Goal: Information Seeking & Learning: Learn about a topic

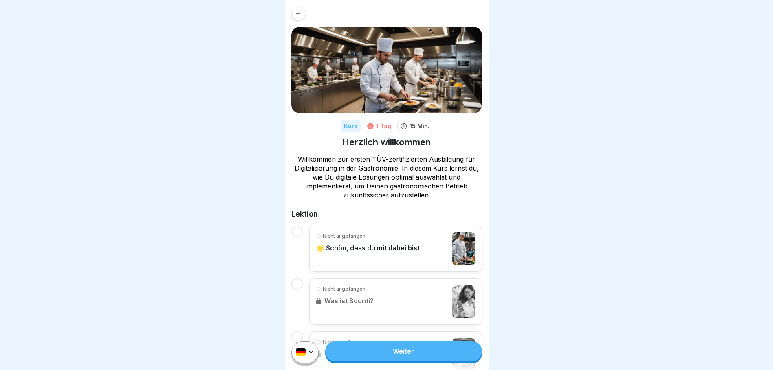
click at [328, 237] on p "Nicht angefangen" at bounding box center [344, 236] width 43 height 7
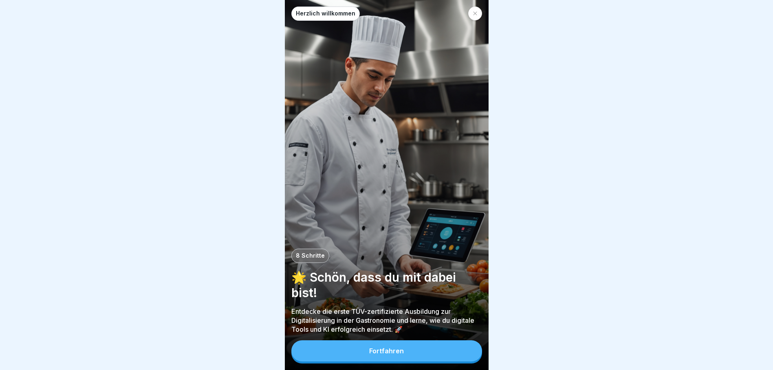
scroll to position [6, 0]
click at [395, 356] on button "Fortfahren" at bounding box center [386, 351] width 191 height 21
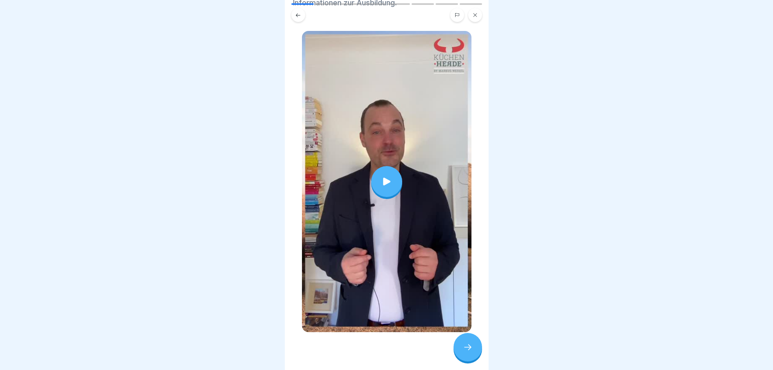
scroll to position [36, 0]
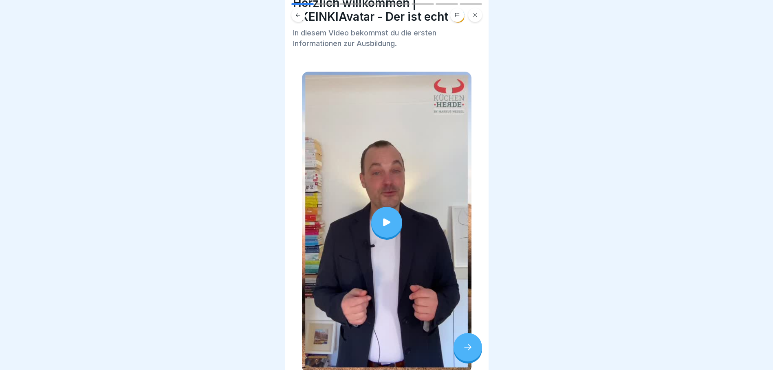
click at [390, 207] on div at bounding box center [386, 222] width 31 height 31
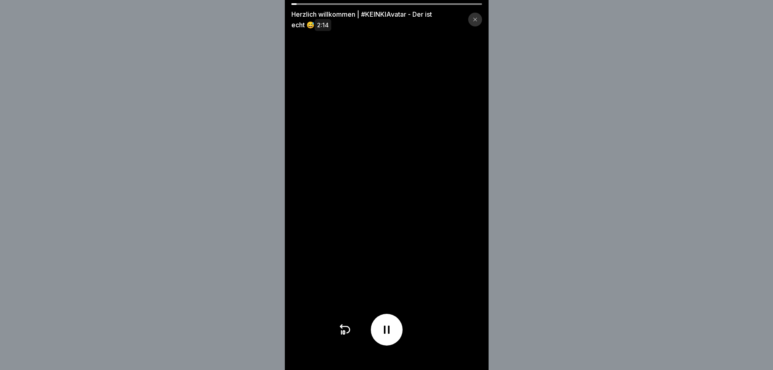
click at [576, 202] on div "Herzlich willkommen | #KEINKIAvatar - Der ist echt 😅 2:14" at bounding box center [386, 185] width 773 height 370
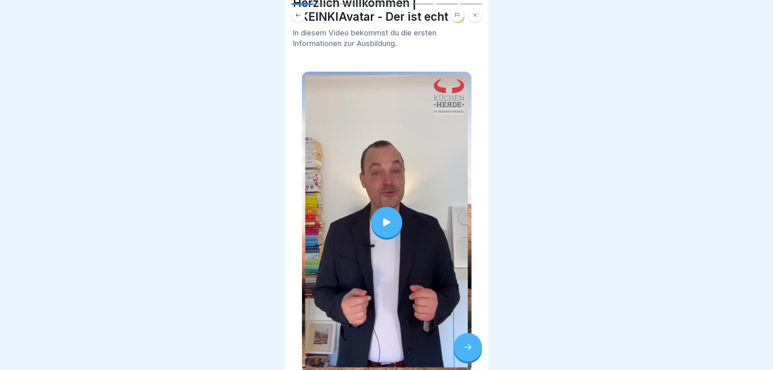
click at [385, 207] on div at bounding box center [386, 222] width 31 height 31
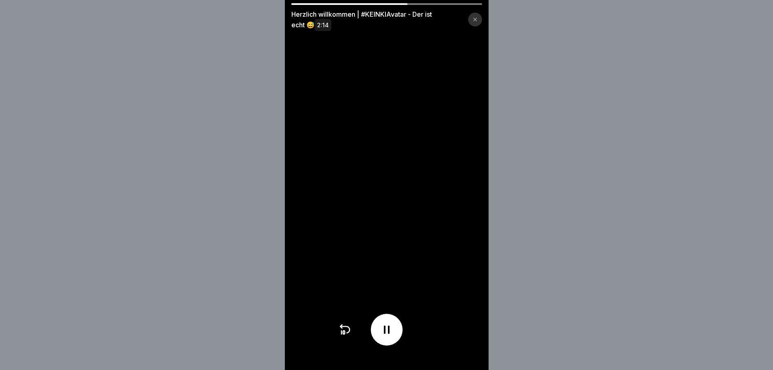
drag, startPoint x: 422, startPoint y: 338, endPoint x: 458, endPoint y: 335, distance: 36.0
drag, startPoint x: 458, startPoint y: 335, endPoint x: 588, endPoint y: 74, distance: 291.9
click at [588, 74] on div "Herzlich willkommen | #KEINKIAvatar - Der ist echt 😅 2:14" at bounding box center [386, 185] width 773 height 370
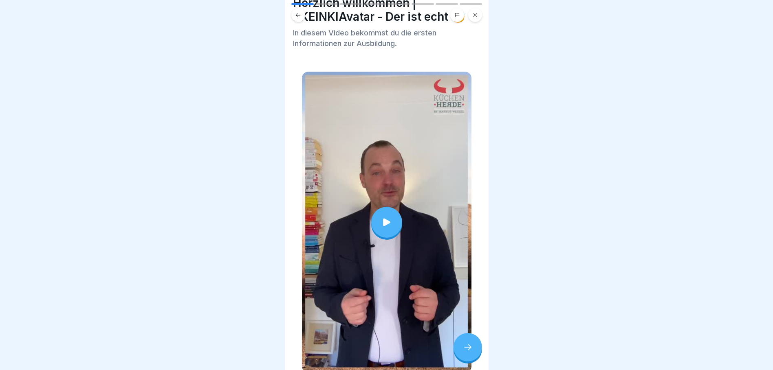
click at [389, 209] on div at bounding box center [386, 222] width 31 height 31
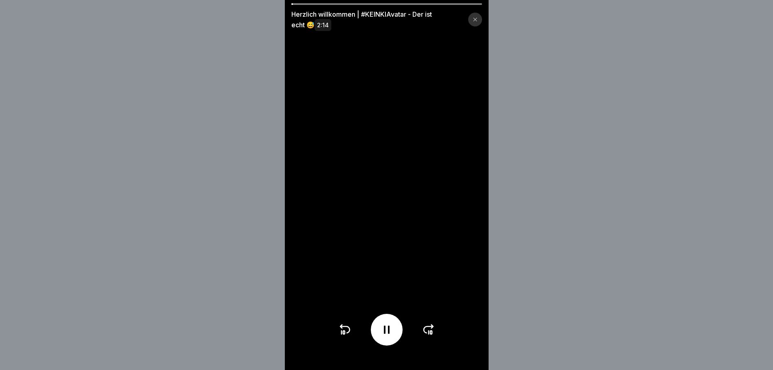
click at [431, 334] on icon at bounding box center [428, 329] width 13 height 13
click at [431, 335] on icon at bounding box center [428, 329] width 13 height 13
click at [431, 336] on icon at bounding box center [428, 329] width 13 height 13
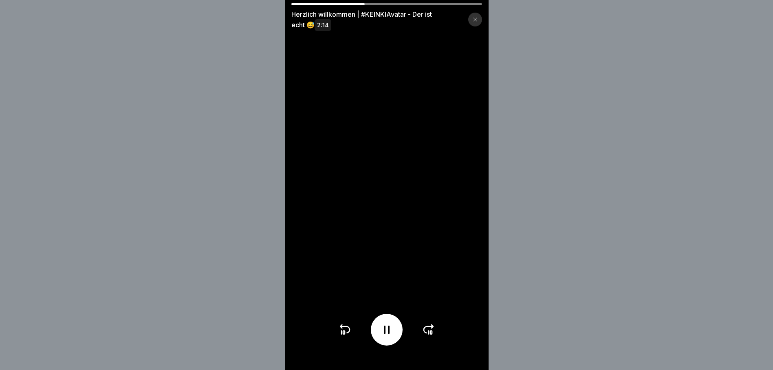
click at [431, 336] on icon at bounding box center [428, 329] width 13 height 13
click at [431, 336] on div at bounding box center [386, 330] width 97 height 32
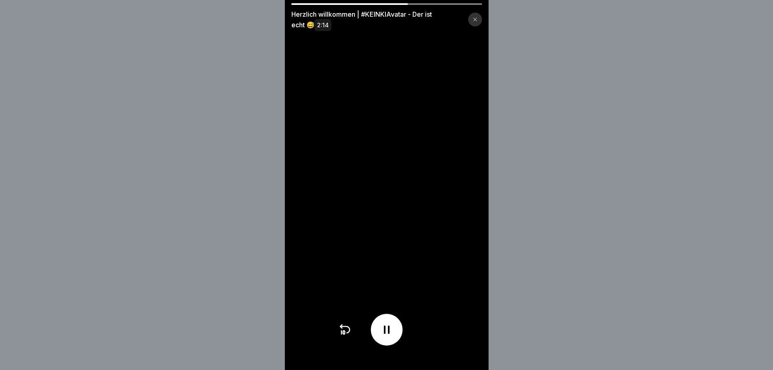
click at [431, 336] on div at bounding box center [386, 330] width 97 height 32
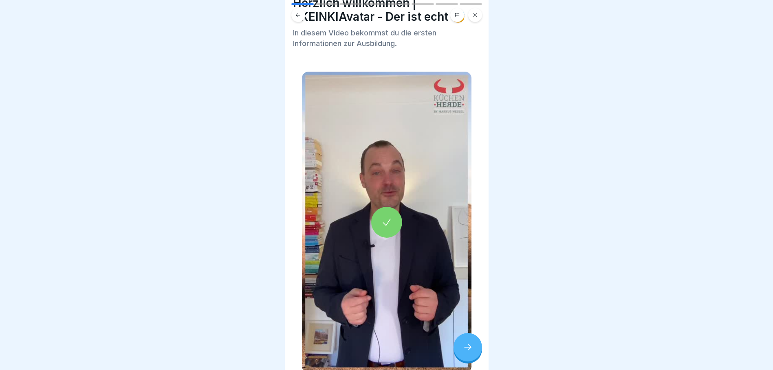
click at [473, 346] on div at bounding box center [467, 347] width 29 height 29
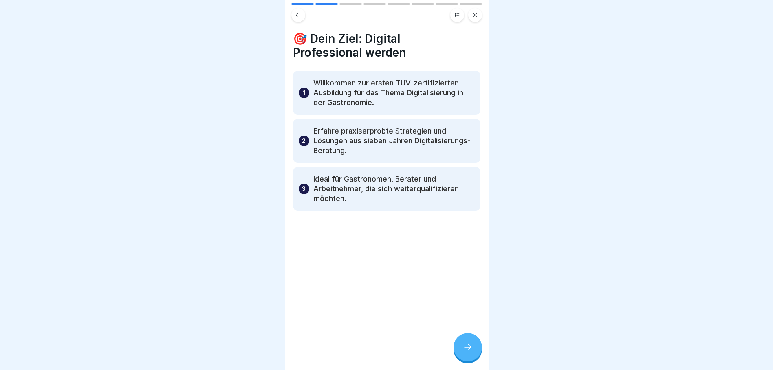
click at [477, 350] on div at bounding box center [467, 347] width 29 height 29
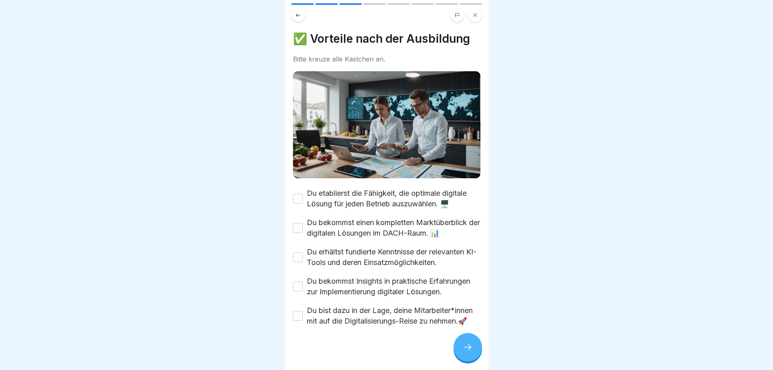
click at [405, 189] on label "Du etablierst die Fähigkeit, die optimale digitale Lösung für jeden Betrieb aus…" at bounding box center [394, 198] width 174 height 21
click at [303, 194] on button "Du etablierst die Fähigkeit, die optimale digitale Lösung für jeden Betrieb aus…" at bounding box center [298, 199] width 10 height 10
click at [405, 189] on label "Du etablierst die Fähigkeit, die optimale digitale Lösung für jeden Betrieb aus…" at bounding box center [394, 198] width 174 height 21
click at [303, 194] on button "Du etablierst die Fähigkeit, die optimale digitale Lösung für jeden Betrieb aus…" at bounding box center [298, 199] width 10 height 10
click at [300, 223] on button "Du bekommst einen kompletten Marktüberblick der digitalen Lösungen im DACH-Raum…" at bounding box center [298, 228] width 10 height 10
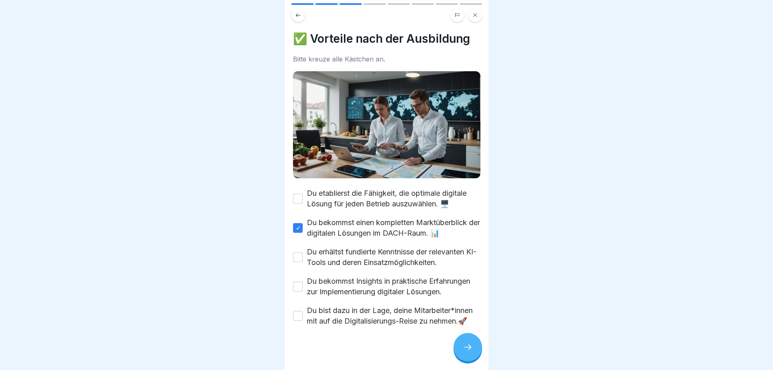
click at [293, 253] on button "Du erhältst fundierte Kenntnisse der relevanten KI-Tools und deren Einsatzmögli…" at bounding box center [298, 258] width 10 height 10
click at [303, 280] on div "Du bekommst Insights in praktische Erfahrungen zur Implementierung digitaler Lö…" at bounding box center [386, 286] width 187 height 21
click at [296, 282] on button "Du bekommst Insights in praktische Erfahrungen zur Implementierung digitaler Lö…" at bounding box center [298, 287] width 10 height 10
click at [298, 321] on button "Du bist dazu in der Lage, deine Mitarbeiter*innen mit auf die Digitalisierungs-…" at bounding box center [298, 316] width 10 height 10
click at [299, 194] on button "Du etablierst die Fähigkeit, die optimale digitale Lösung für jeden Betrieb aus…" at bounding box center [298, 199] width 10 height 10
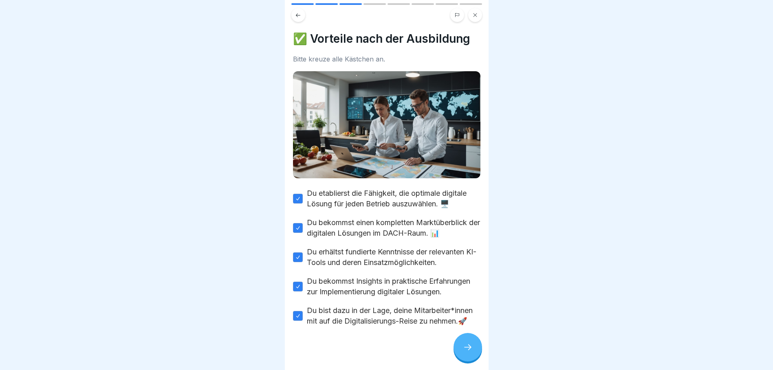
click at [467, 352] on icon at bounding box center [468, 348] width 10 height 10
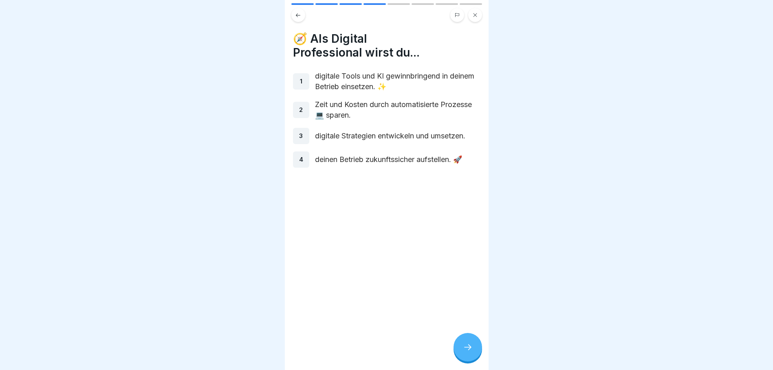
click at [470, 352] on icon at bounding box center [468, 348] width 10 height 10
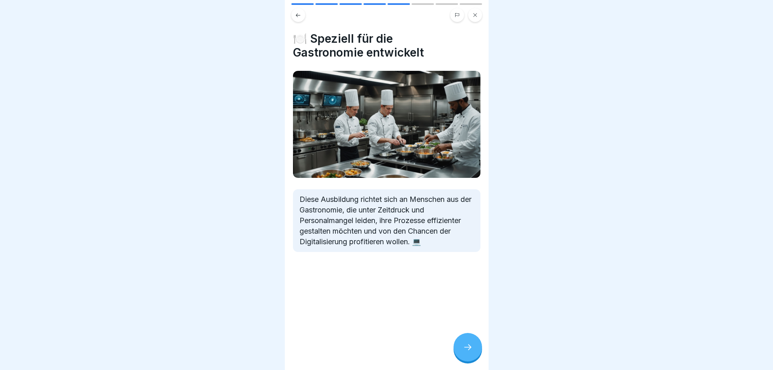
click at [460, 354] on div at bounding box center [467, 347] width 29 height 29
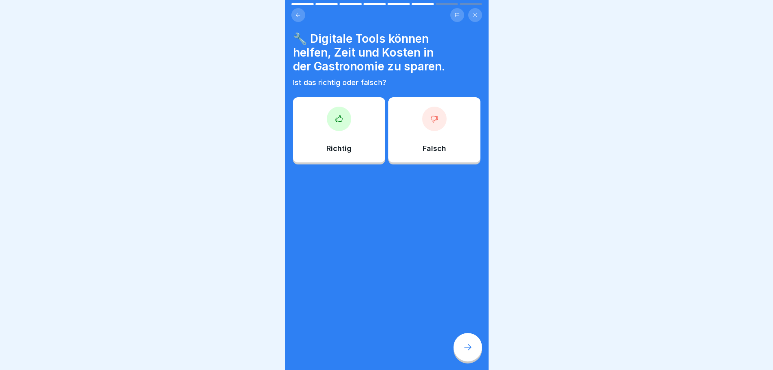
click at [342, 127] on div "Richtig" at bounding box center [339, 129] width 92 height 65
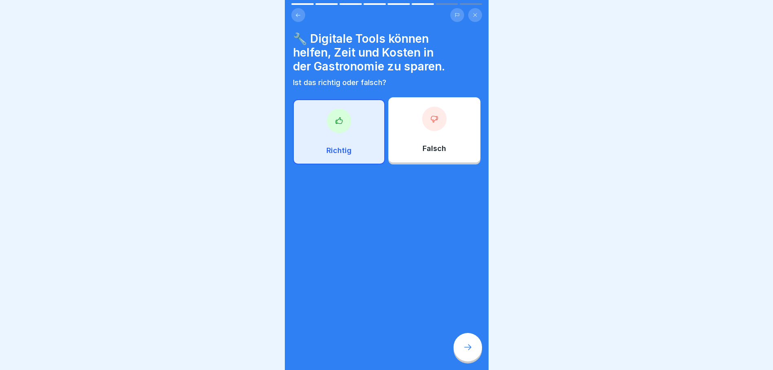
click at [466, 340] on div at bounding box center [467, 347] width 29 height 29
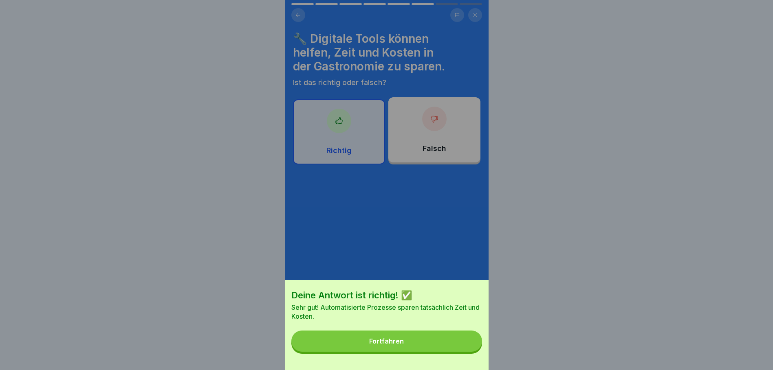
click at [408, 351] on button "Fortfahren" at bounding box center [386, 341] width 191 height 21
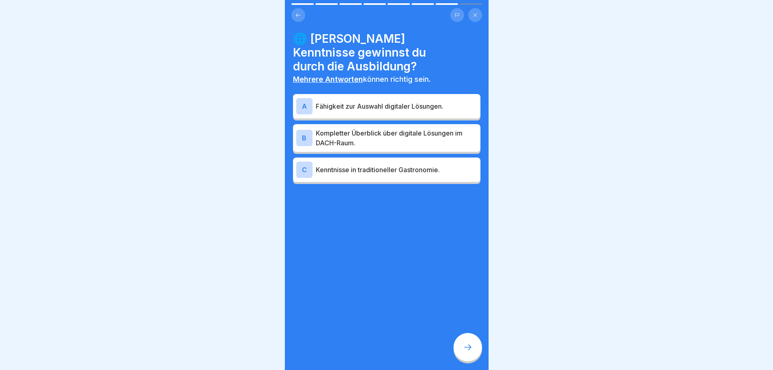
click at [361, 101] on p "Fähigkeit zur Auswahl digitaler Lösungen." at bounding box center [396, 106] width 161 height 10
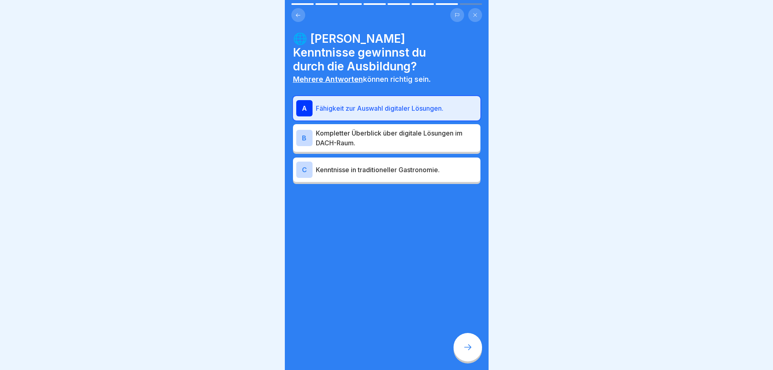
click at [414, 128] on p "Kompletter Überblick über digitale Lösungen im DACH-Raum." at bounding box center [396, 138] width 161 height 20
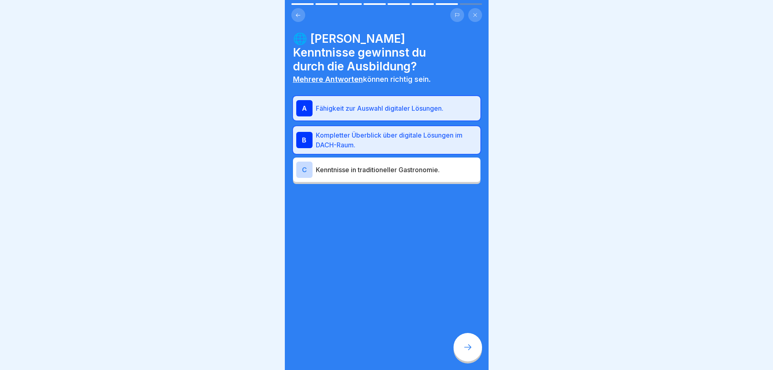
click at [412, 165] on p "Kenntnisse in traditioneller Gastronomie." at bounding box center [396, 170] width 161 height 10
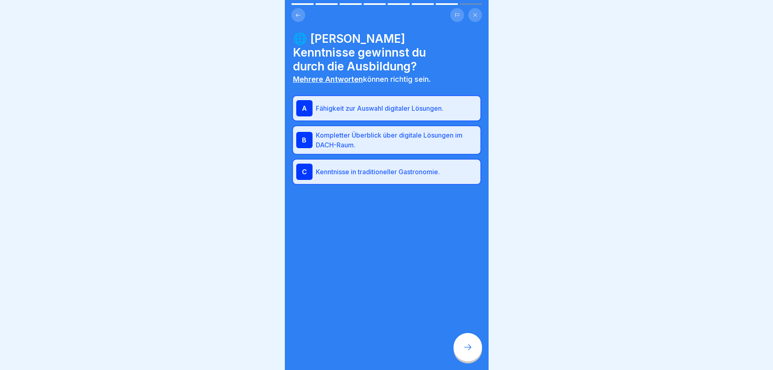
click at [419, 167] on p "Kenntnisse in traditioneller Gastronomie." at bounding box center [396, 172] width 161 height 10
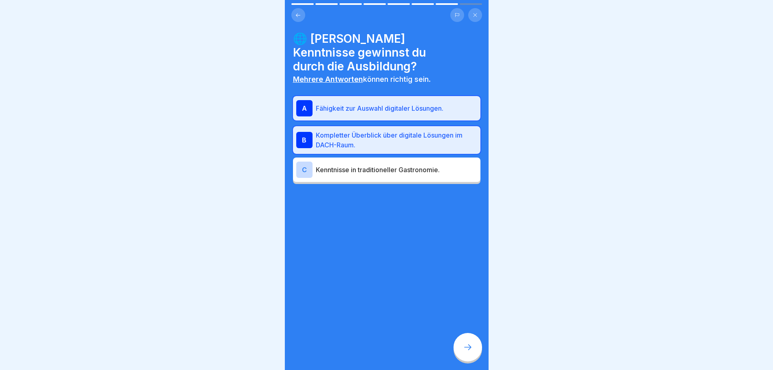
click at [469, 338] on div at bounding box center [467, 347] width 29 height 29
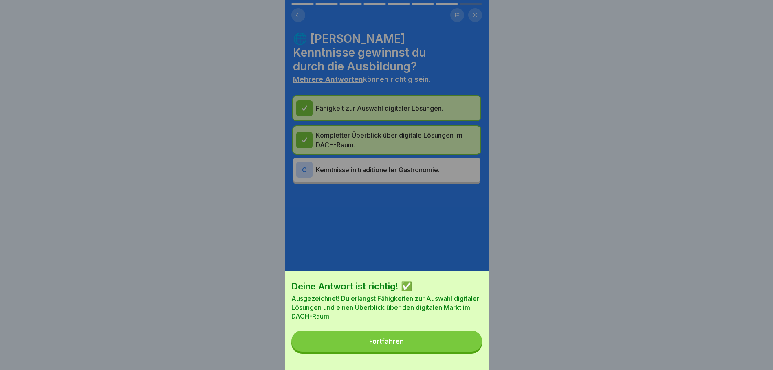
click at [437, 347] on button "Fortfahren" at bounding box center [386, 341] width 191 height 21
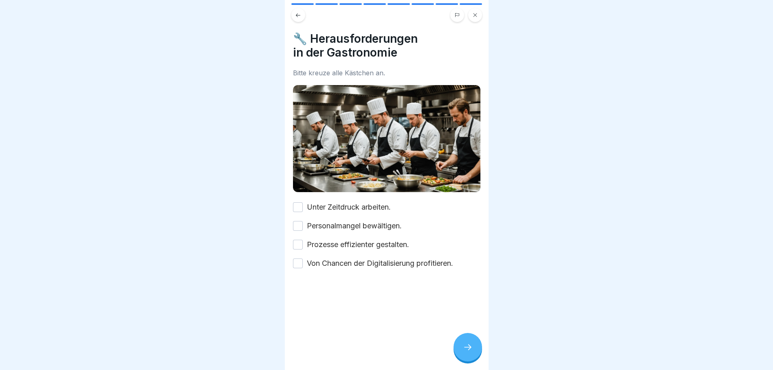
click at [356, 202] on label "Unter Zeitdruck arbeiten." at bounding box center [349, 207] width 84 height 11
click at [303, 202] on button "Unter Zeitdruck arbeiten." at bounding box center [298, 207] width 10 height 10
click at [348, 221] on label "Personalmangel bewältigen." at bounding box center [354, 226] width 95 height 11
click at [303, 221] on button "Personalmangel bewältigen." at bounding box center [298, 226] width 10 height 10
click at [332, 240] on label "Prozesse effizienter gestalten." at bounding box center [358, 245] width 102 height 11
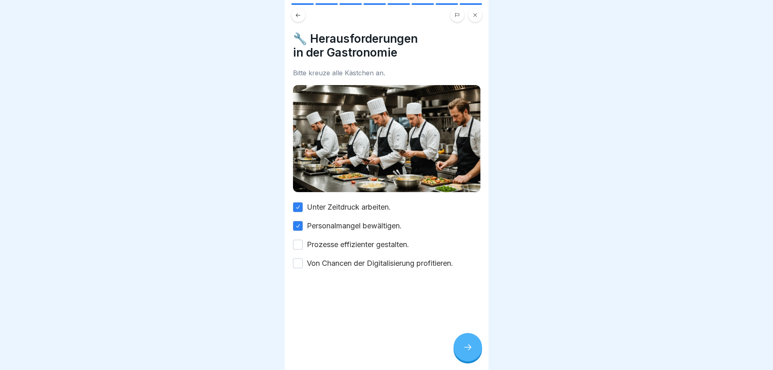
click at [303, 240] on button "Prozesse effizienter gestalten." at bounding box center [298, 245] width 10 height 10
click at [330, 258] on label "Von Chancen der Digitalisierung profitieren." at bounding box center [380, 263] width 146 height 11
click at [303, 259] on button "Von Chancen der Digitalisierung profitieren." at bounding box center [298, 264] width 10 height 10
click at [464, 345] on icon at bounding box center [468, 348] width 10 height 10
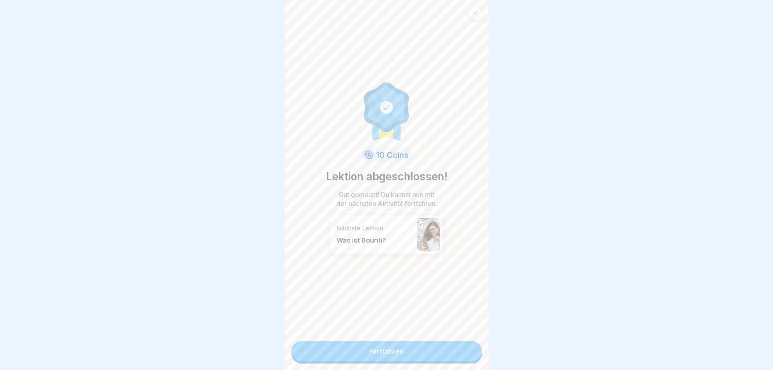
click at [400, 346] on link "Fortfahren" at bounding box center [386, 351] width 191 height 20
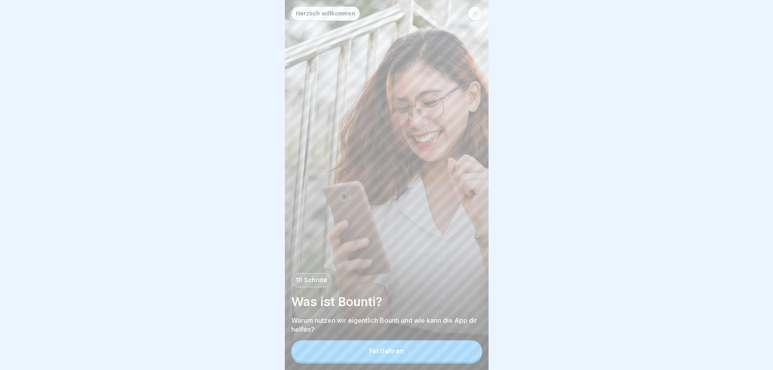
click at [400, 355] on div "Fortfahren" at bounding box center [386, 351] width 35 height 7
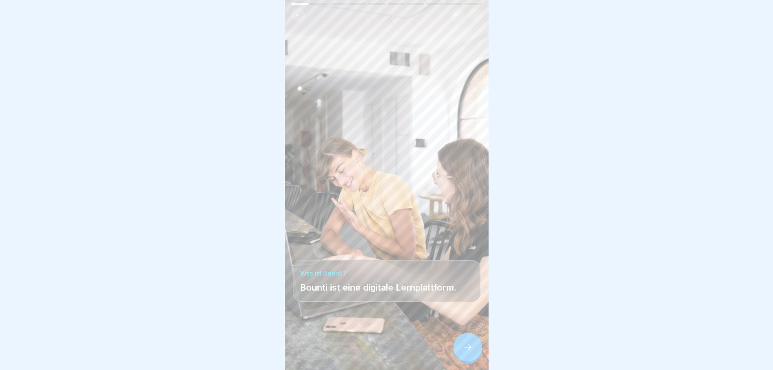
click at [470, 352] on icon at bounding box center [468, 348] width 10 height 10
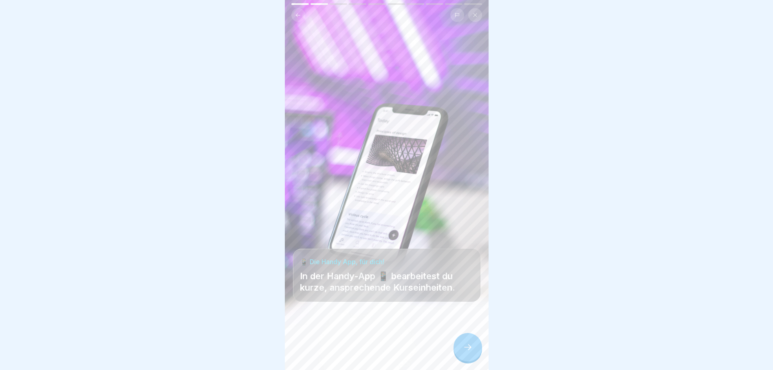
click at [469, 352] on icon at bounding box center [468, 348] width 10 height 10
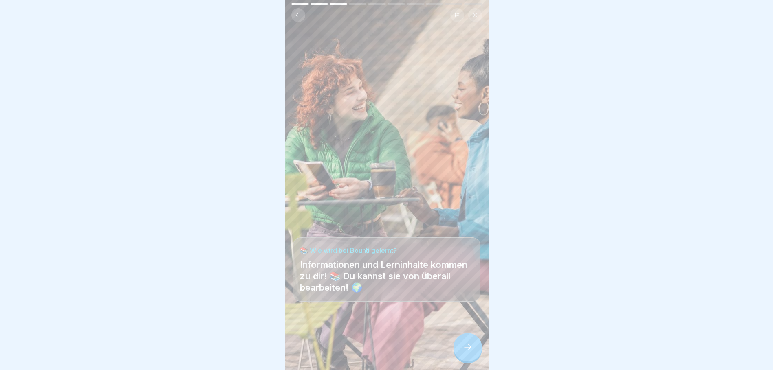
click at [469, 350] on icon at bounding box center [467, 348] width 7 height 6
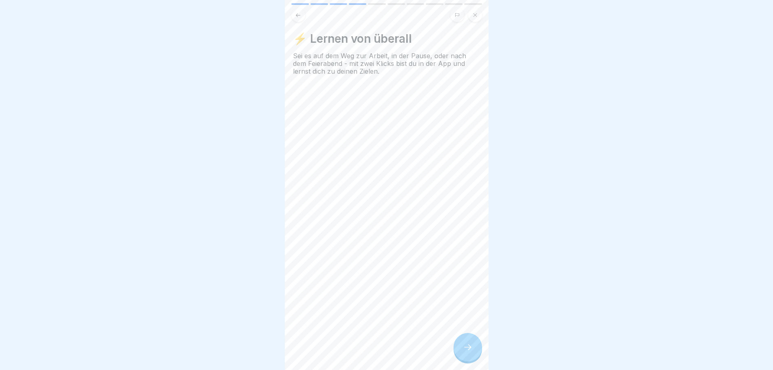
click at [300, 13] on icon at bounding box center [298, 15] width 6 height 6
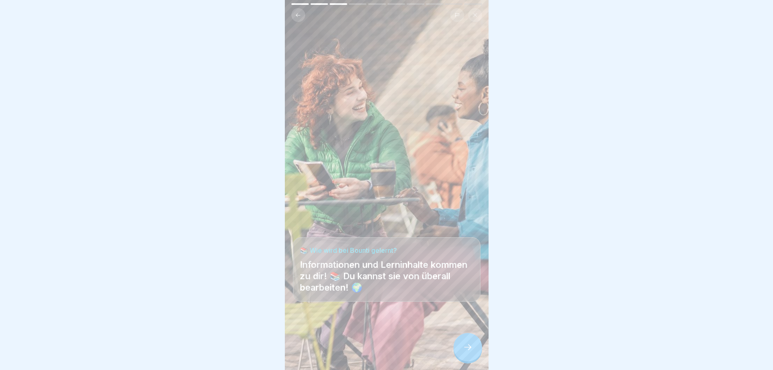
click at [465, 352] on icon at bounding box center [468, 348] width 10 height 10
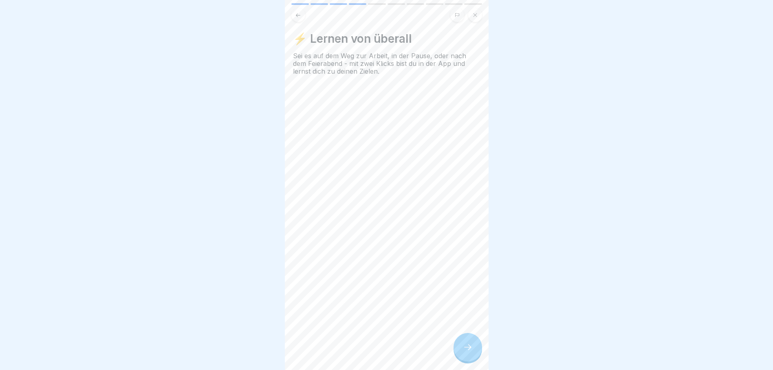
click at [465, 352] on icon at bounding box center [468, 348] width 10 height 10
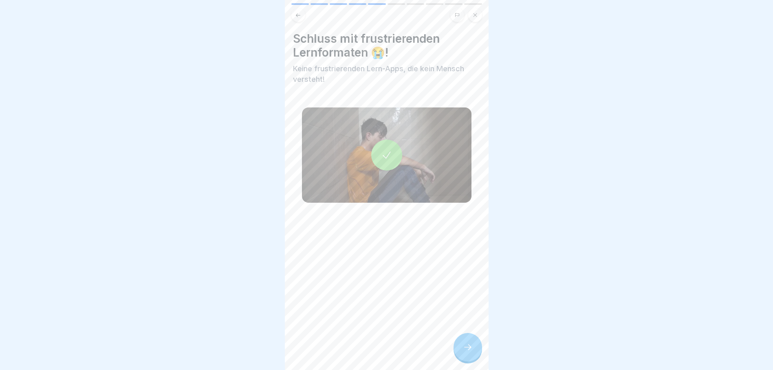
click at [464, 352] on icon at bounding box center [468, 348] width 10 height 10
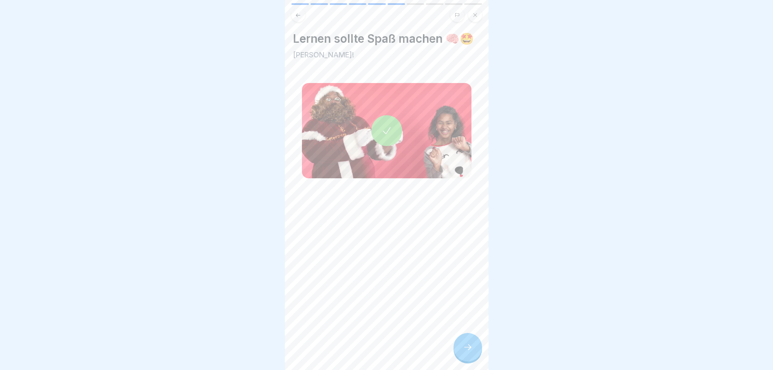
click at [464, 352] on icon at bounding box center [468, 348] width 10 height 10
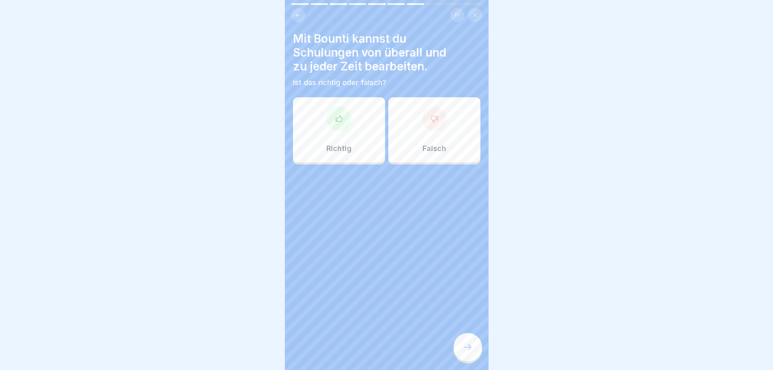
click at [328, 128] on div "Richtig" at bounding box center [339, 129] width 92 height 65
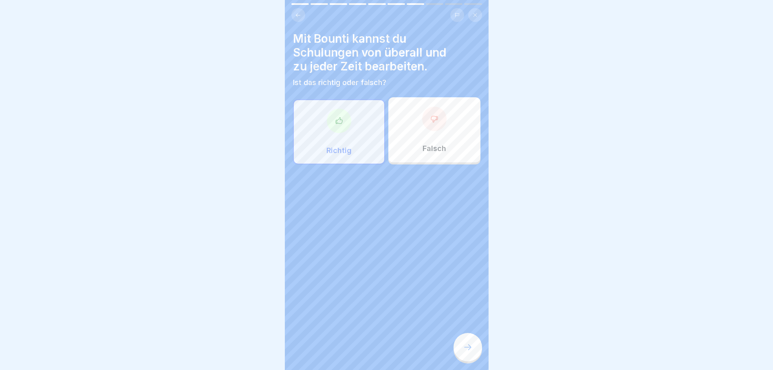
click at [471, 349] on div at bounding box center [467, 347] width 29 height 29
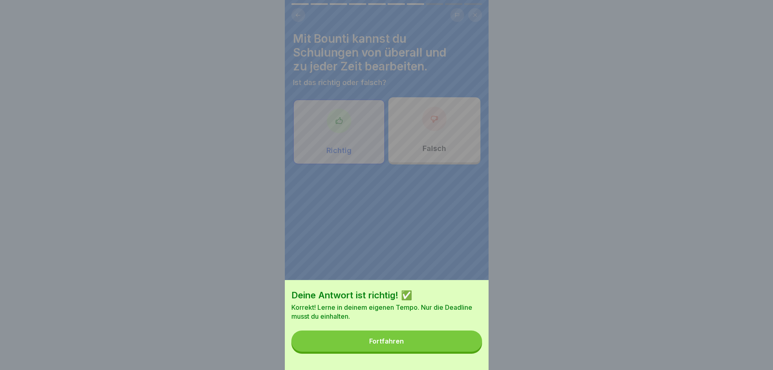
click at [427, 343] on button "Fortfahren" at bounding box center [386, 341] width 191 height 21
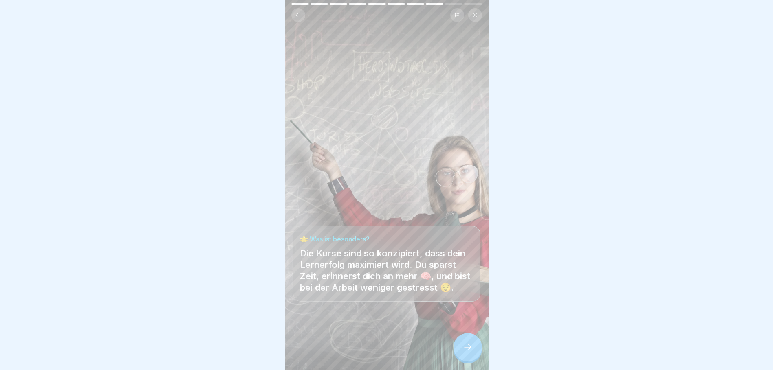
click at [468, 349] on div at bounding box center [467, 347] width 29 height 29
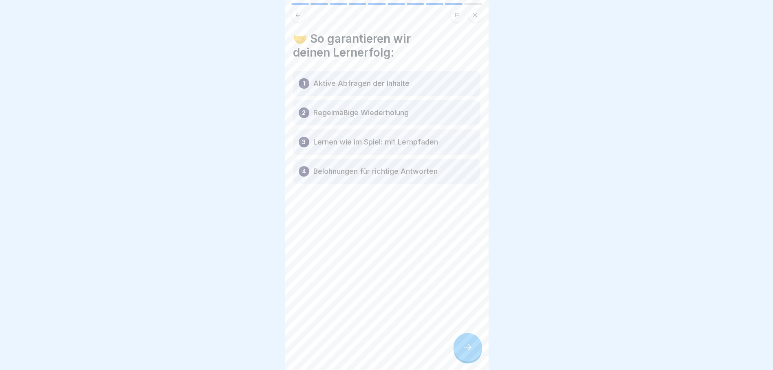
drag, startPoint x: 468, startPoint y: 349, endPoint x: 399, endPoint y: 294, distance: 88.4
click at [407, 318] on div "Herzlich willkommen 10 Schritte Was ist Bounti? Warum nutzen wir eigentlich [PE…" at bounding box center [387, 185] width 204 height 370
click at [475, 354] on div at bounding box center [467, 347] width 29 height 29
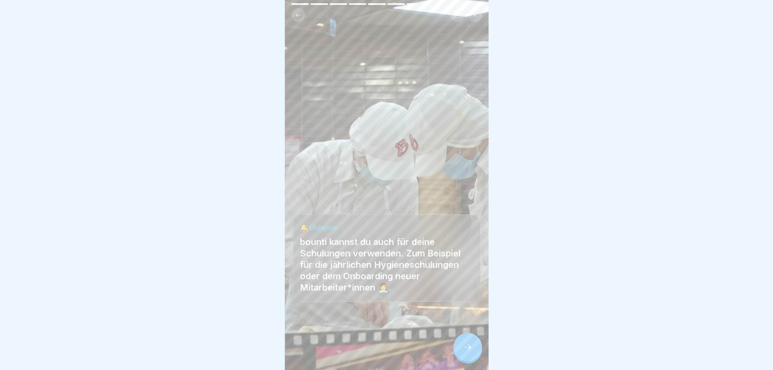
click at [469, 352] on icon at bounding box center [468, 348] width 10 height 10
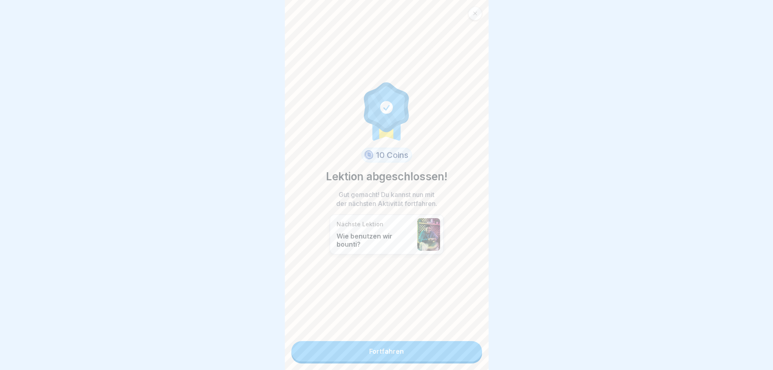
click at [433, 356] on link "Fortfahren" at bounding box center [386, 351] width 191 height 20
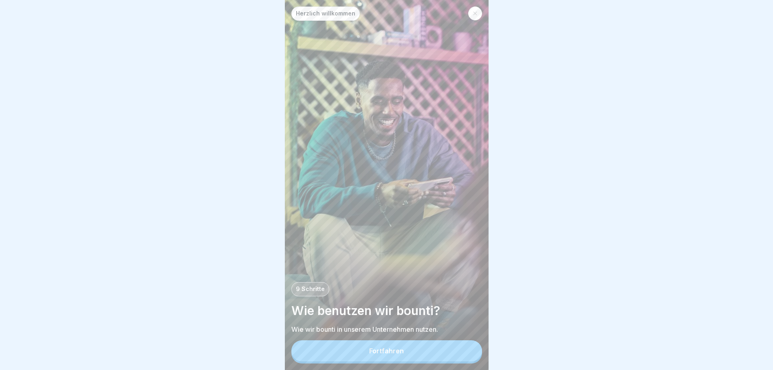
scroll to position [6, 0]
click at [405, 349] on button "Fortfahren" at bounding box center [386, 351] width 191 height 21
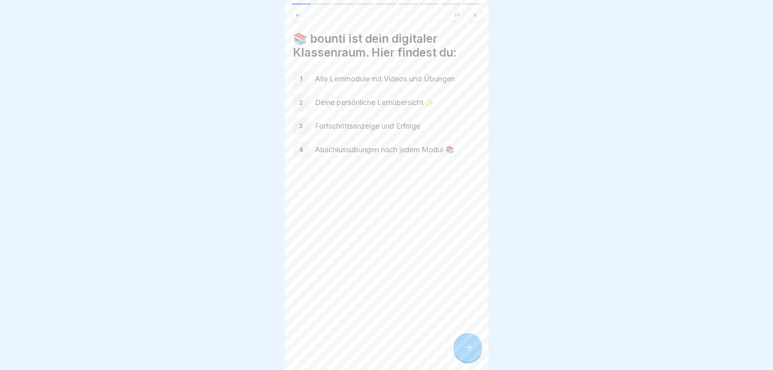
click at [469, 346] on icon at bounding box center [468, 348] width 10 height 10
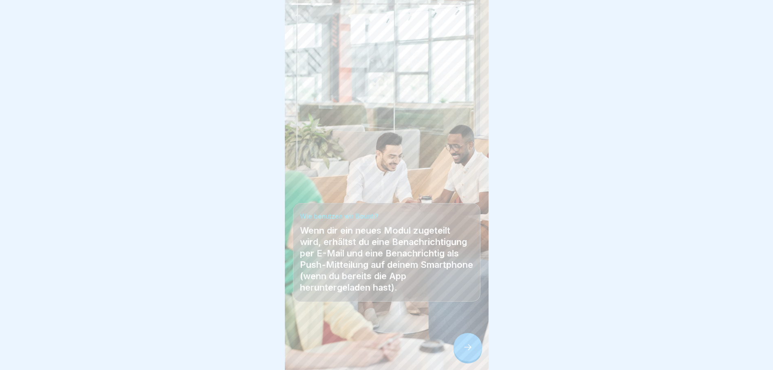
click at [468, 345] on icon at bounding box center [468, 348] width 10 height 10
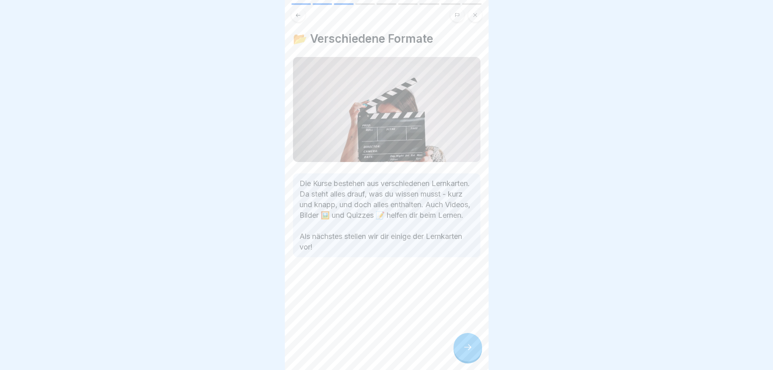
click at [468, 345] on icon at bounding box center [468, 348] width 10 height 10
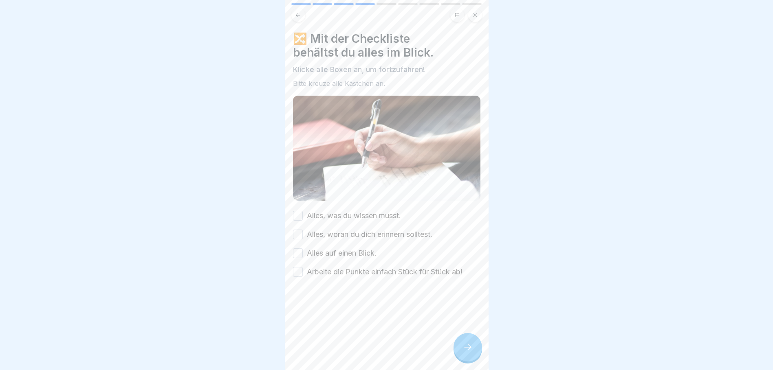
click at [299, 211] on button "Alles, was du wissen musst." at bounding box center [298, 216] width 10 height 10
click at [297, 230] on button "Alles, woran du dich erinnern solltest." at bounding box center [298, 235] width 10 height 10
click at [295, 249] on button "Alles auf einen Blick." at bounding box center [298, 254] width 10 height 10
click at [295, 267] on button "Arbeite die Punkte einfach Stück für Stück ab!" at bounding box center [298, 272] width 10 height 10
click at [470, 347] on icon at bounding box center [468, 348] width 10 height 10
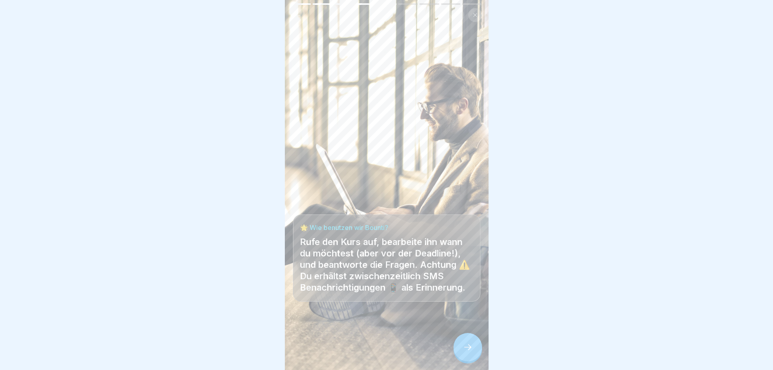
click at [460, 348] on div at bounding box center [467, 347] width 29 height 29
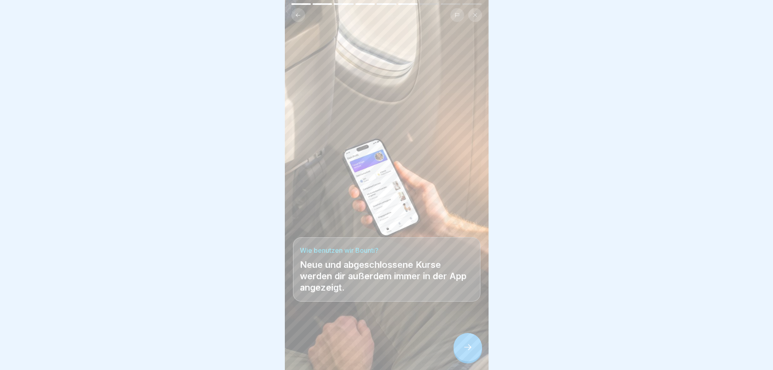
click at [475, 351] on div at bounding box center [467, 347] width 29 height 29
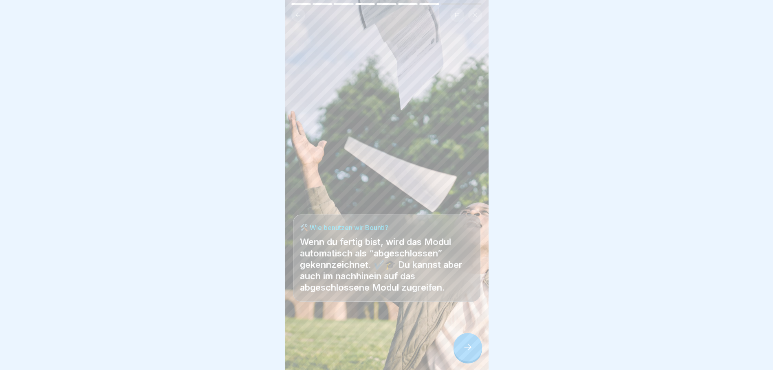
click at [474, 353] on div at bounding box center [467, 347] width 29 height 29
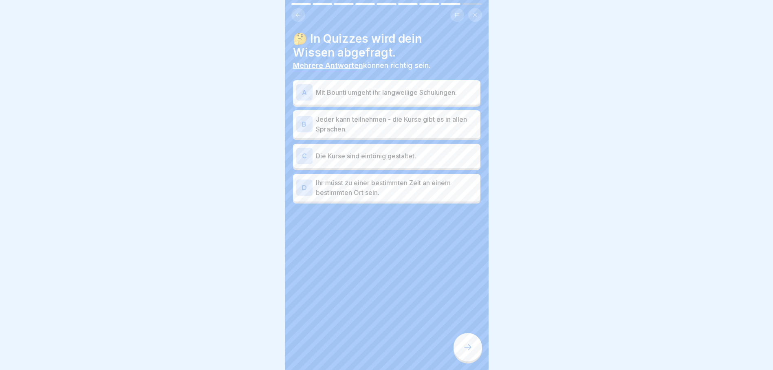
click at [393, 91] on p "Mit Bounti umgeht ihr langweilige Schulungen." at bounding box center [396, 93] width 161 height 10
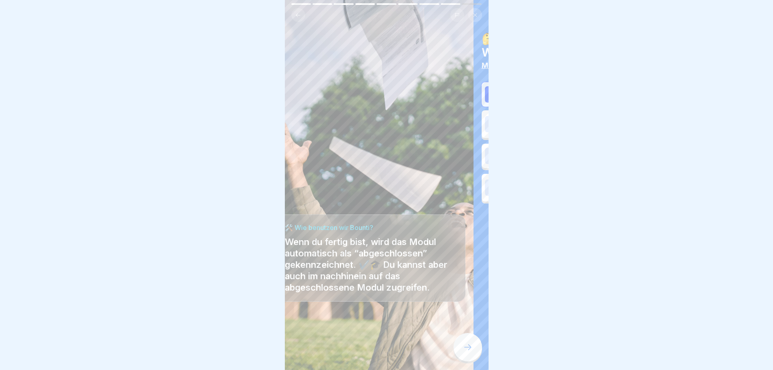
click at [472, 341] on div at bounding box center [467, 347] width 29 height 29
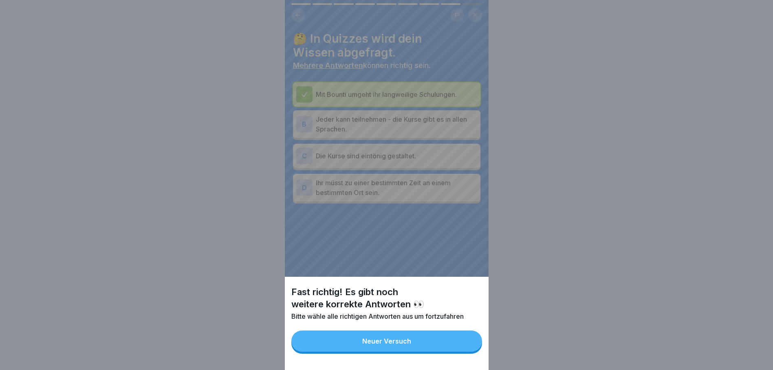
click at [388, 120] on div "Fast richtig! Es gibt noch weitere korrekte Antworten 👀 Bitte wähle alle richti…" at bounding box center [387, 185] width 204 height 370
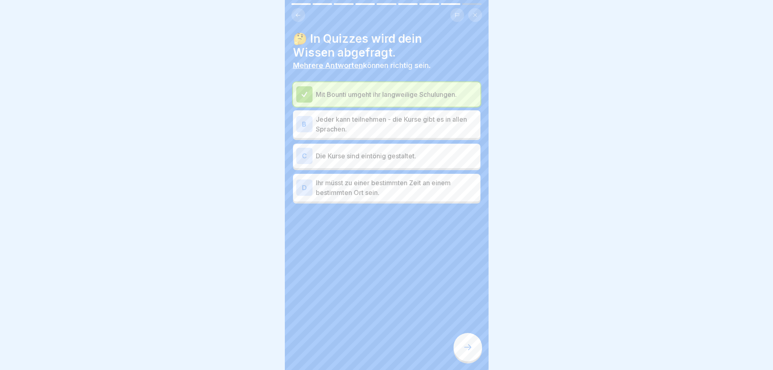
click at [378, 125] on p "Jeder kann teilnehmen - die Kurse gibt es in allen Sprachen." at bounding box center [396, 124] width 161 height 20
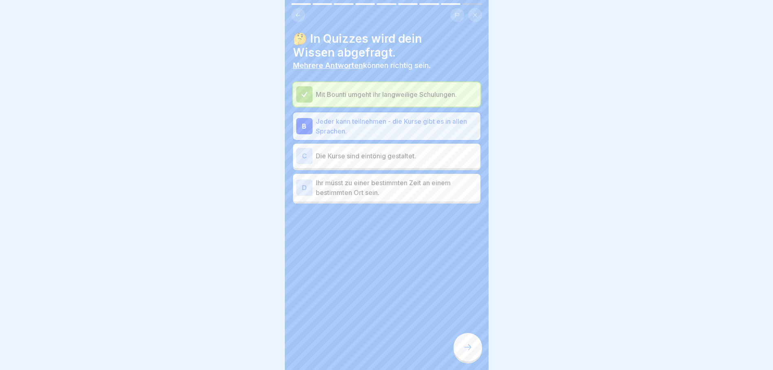
click at [381, 117] on p "Jeder kann teilnehmen - die Kurse gibt es in allen Sprachen." at bounding box center [396, 127] width 161 height 20
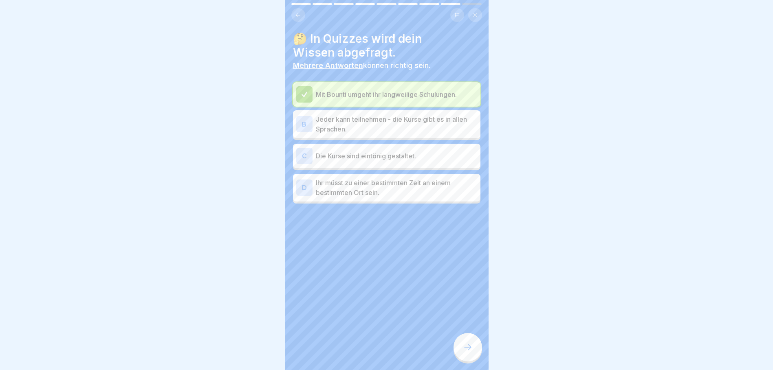
click at [381, 116] on p "Jeder kann teilnehmen - die Kurse gibt es in allen Sprachen." at bounding box center [396, 124] width 161 height 20
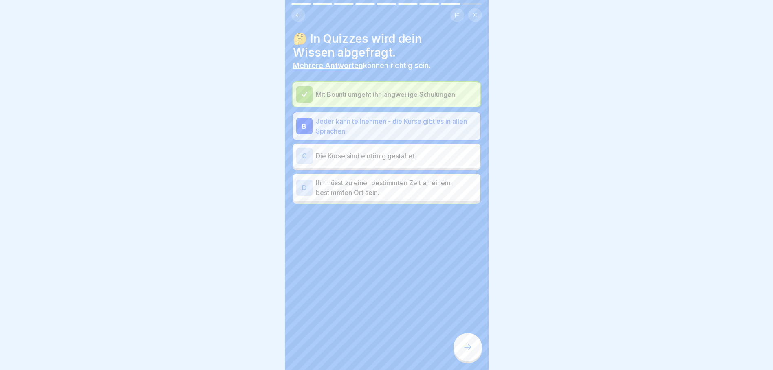
click at [473, 343] on div at bounding box center [467, 347] width 29 height 29
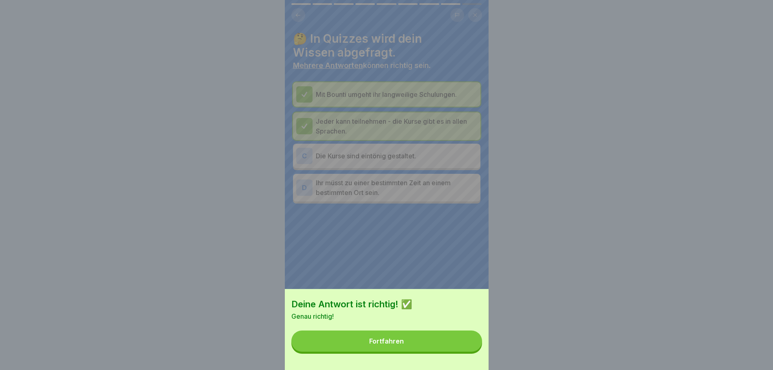
click at [453, 345] on button "Fortfahren" at bounding box center [386, 341] width 191 height 21
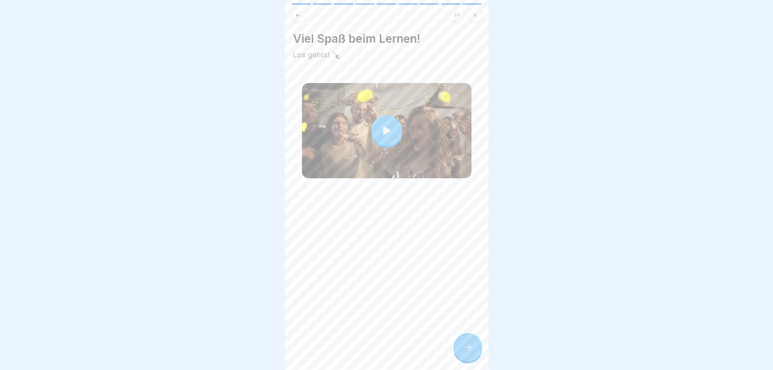
click at [471, 350] on icon at bounding box center [468, 348] width 10 height 10
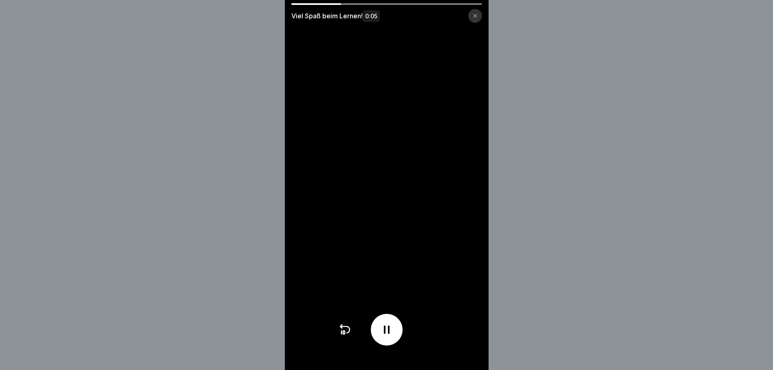
click at [388, 334] on icon at bounding box center [387, 330] width 6 height 8
click at [388, 334] on icon at bounding box center [387, 330] width 8 height 9
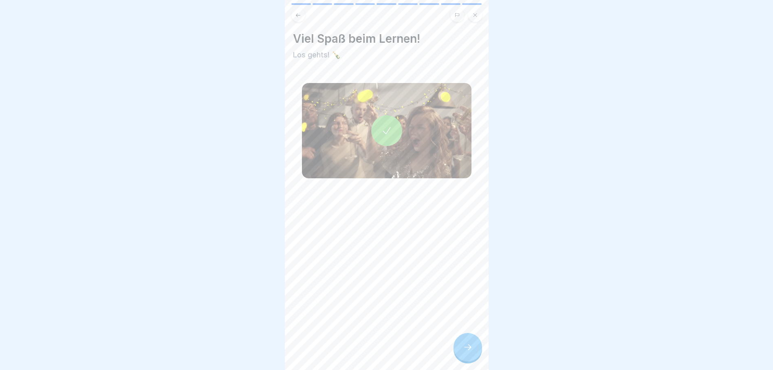
click at [467, 356] on div at bounding box center [467, 347] width 29 height 29
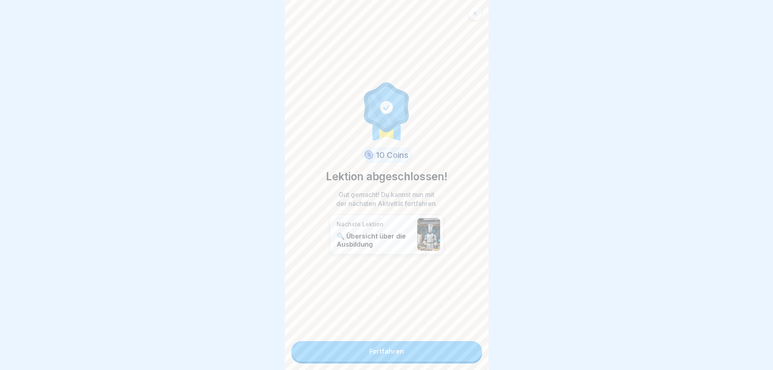
click at [433, 348] on link "Fortfahren" at bounding box center [386, 351] width 191 height 20
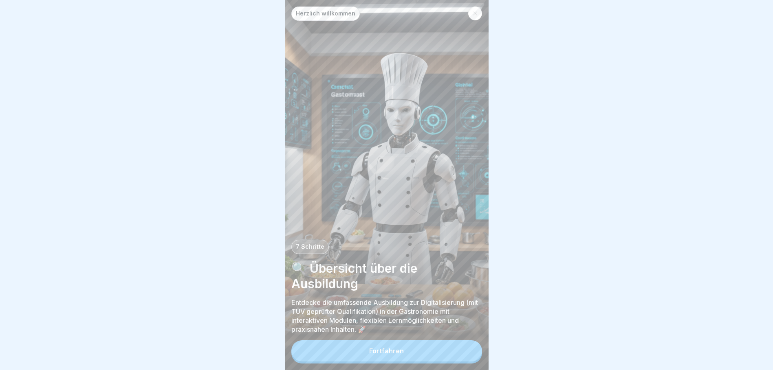
click at [425, 361] on button "Fortfahren" at bounding box center [386, 351] width 191 height 21
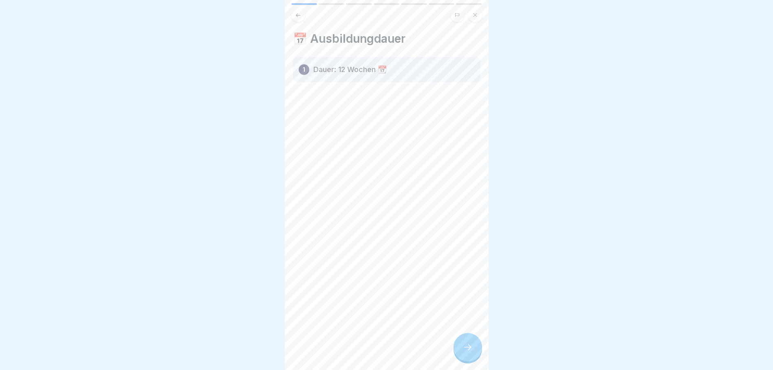
click at [463, 352] on icon at bounding box center [468, 348] width 10 height 10
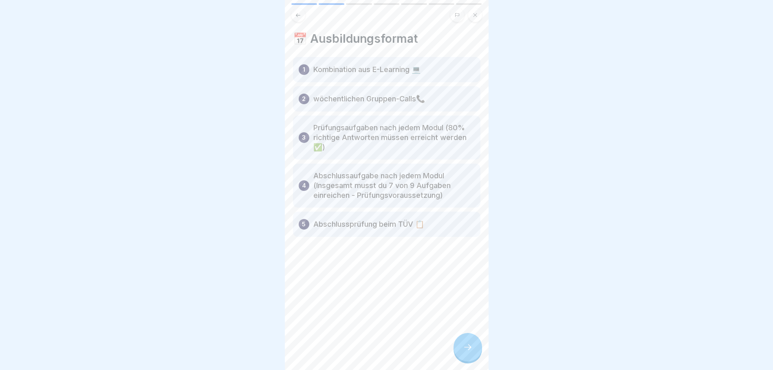
click at [463, 352] on icon at bounding box center [468, 348] width 10 height 10
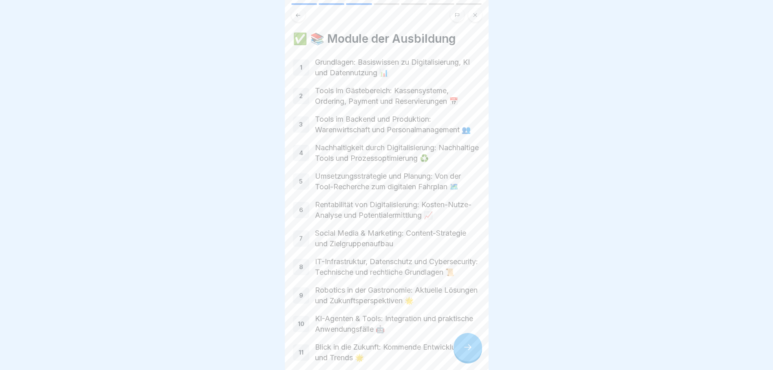
click at [468, 352] on icon at bounding box center [468, 348] width 10 height 10
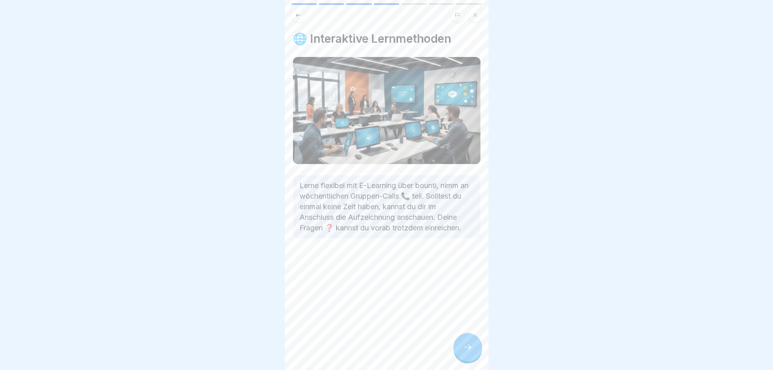
click at [467, 352] on icon at bounding box center [468, 348] width 10 height 10
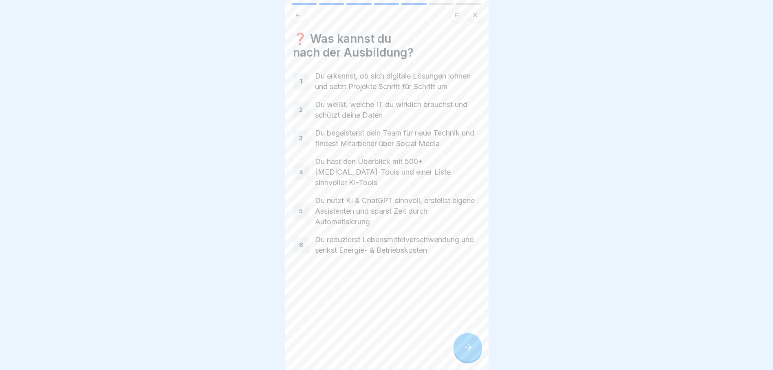
click at [294, 90] on div "1" at bounding box center [301, 81] width 16 height 16
click at [297, 87] on div "1" at bounding box center [301, 81] width 16 height 16
click at [476, 366] on div "❓ Was kannst du nach der Ausbildung? 1 Du erkennst, ob sich digitale Lösungen l…" at bounding box center [387, 185] width 204 height 370
click at [465, 352] on icon at bounding box center [468, 348] width 10 height 10
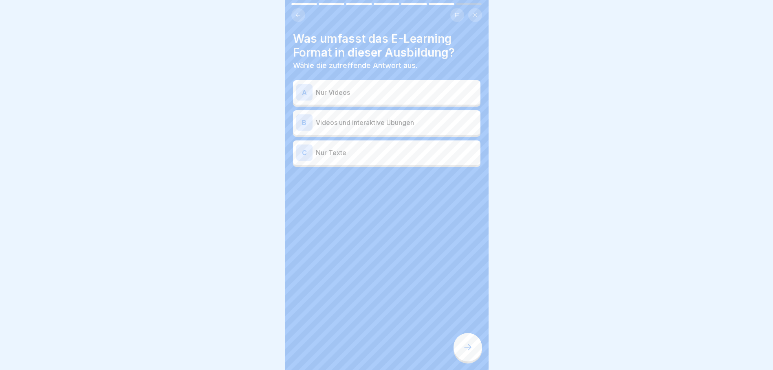
click at [412, 121] on p "Videos und interaktive Übungen" at bounding box center [396, 123] width 161 height 10
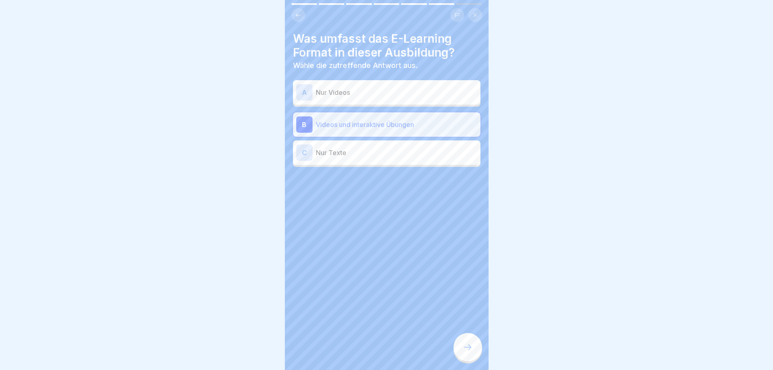
click at [470, 352] on icon at bounding box center [468, 348] width 10 height 10
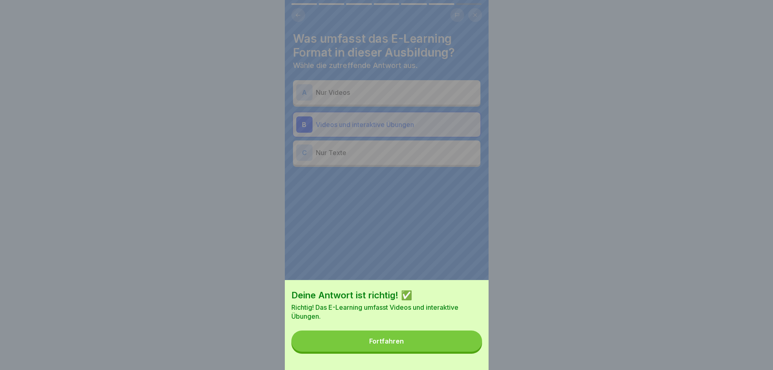
click at [441, 351] on button "Fortfahren" at bounding box center [386, 341] width 191 height 21
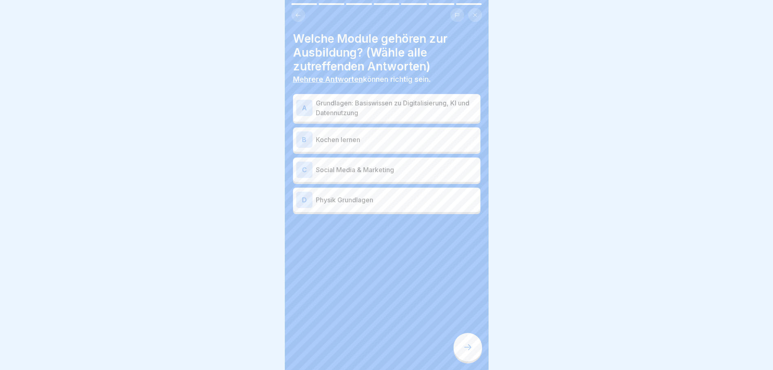
click at [416, 102] on p "Grundlagen: Basiswissen zu Digitalisierung, KI und Datennutzung" at bounding box center [396, 108] width 161 height 20
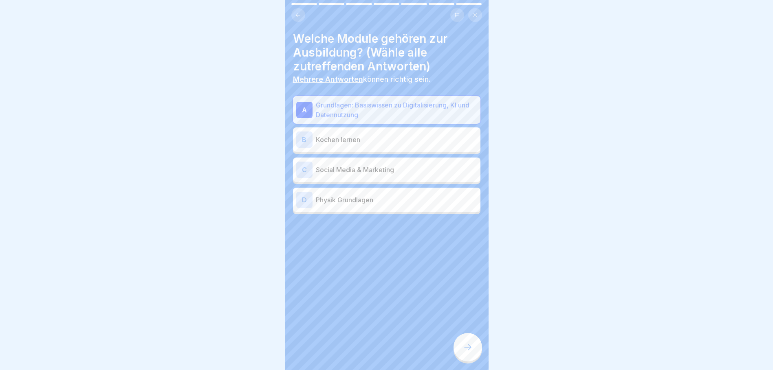
click at [399, 166] on p "Social Media & Marketing" at bounding box center [396, 170] width 161 height 10
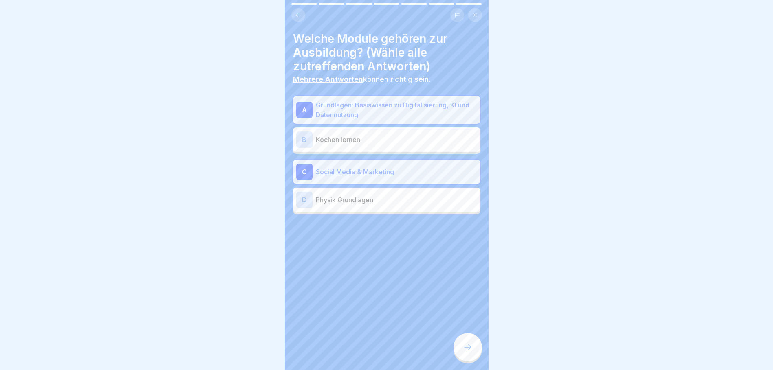
click at [469, 360] on div at bounding box center [467, 347] width 29 height 29
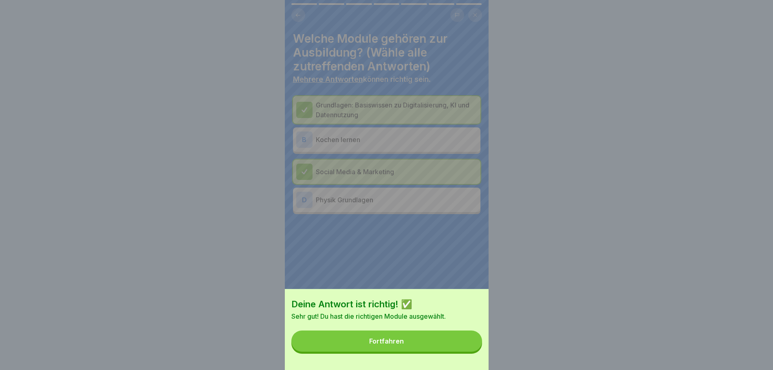
click at [442, 348] on button "Fortfahren" at bounding box center [386, 341] width 191 height 21
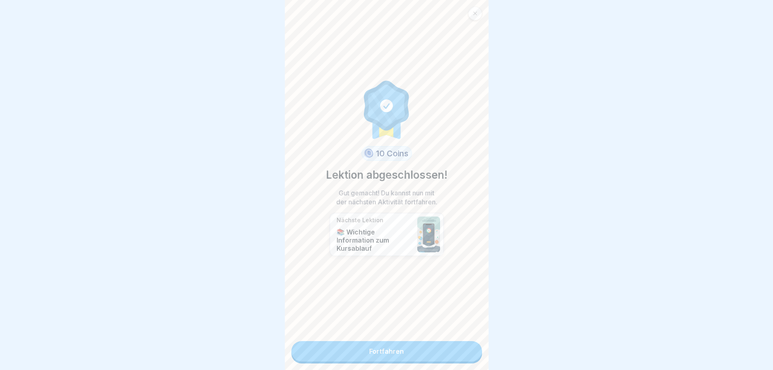
click at [416, 352] on link "Fortfahren" at bounding box center [386, 351] width 191 height 20
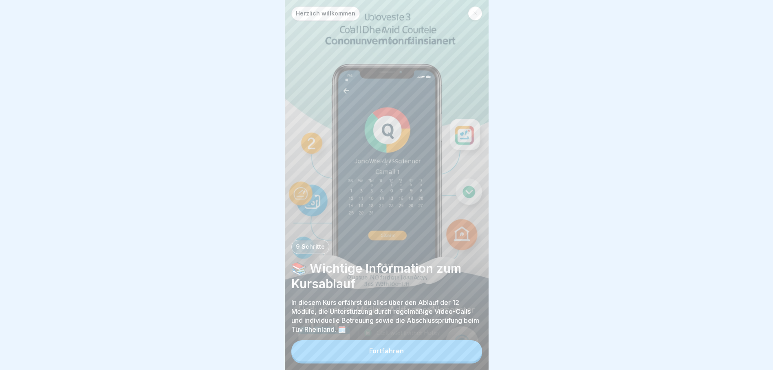
click at [416, 352] on button "Fortfahren" at bounding box center [386, 351] width 191 height 21
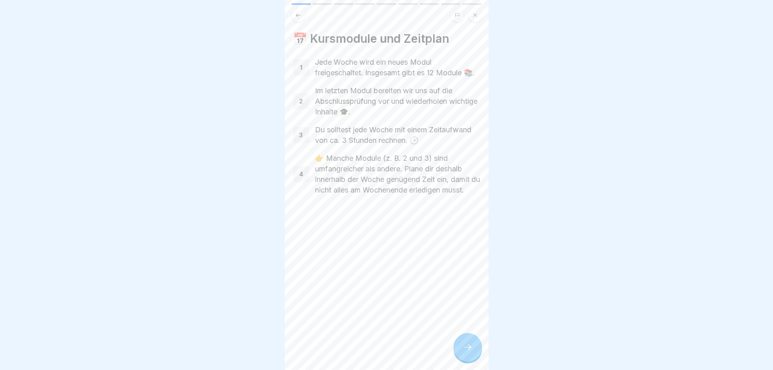
click at [471, 352] on icon at bounding box center [468, 348] width 10 height 10
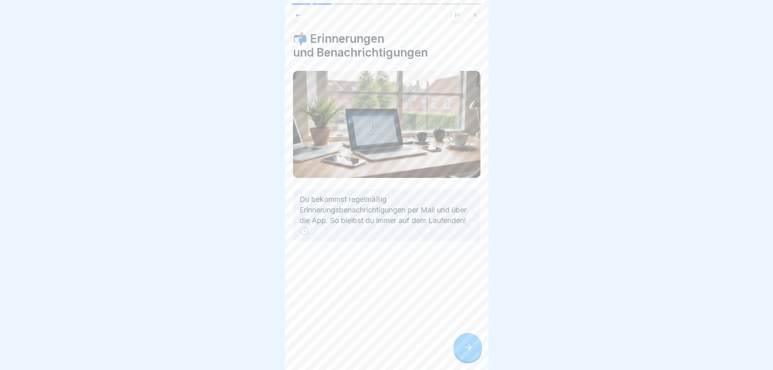
click at [471, 352] on icon at bounding box center [468, 348] width 10 height 10
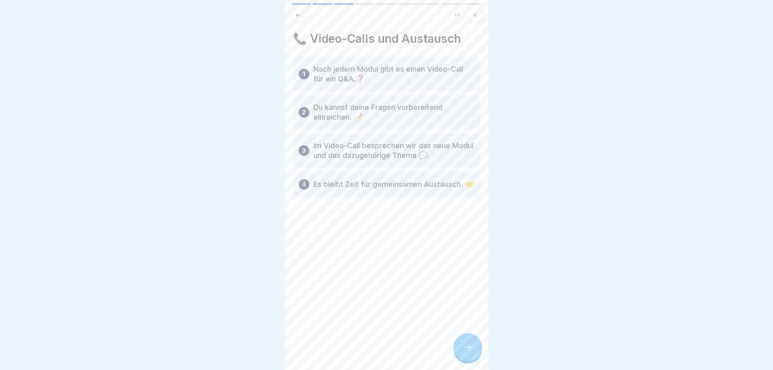
click at [471, 352] on icon at bounding box center [468, 348] width 10 height 10
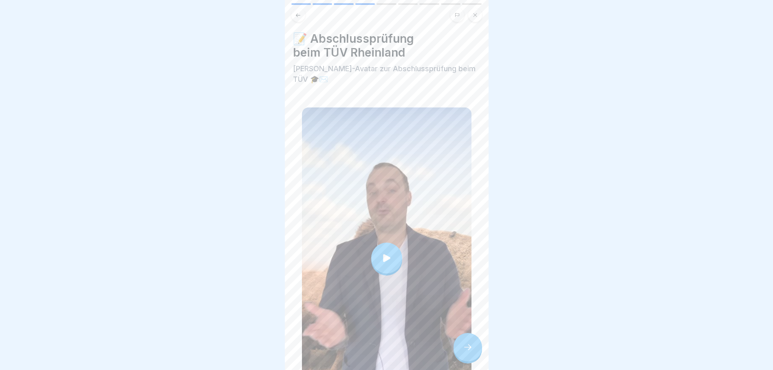
click at [384, 257] on icon at bounding box center [386, 258] width 11 height 11
drag, startPoint x: 494, startPoint y: 246, endPoint x: 468, endPoint y: 353, distance: 109.4
click at [468, 352] on icon at bounding box center [468, 348] width 10 height 10
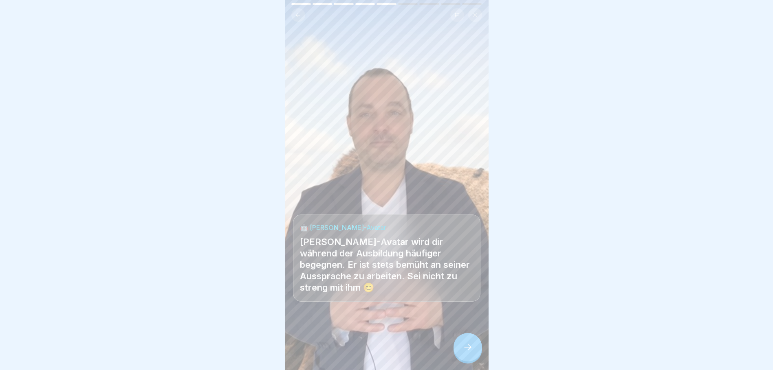
click at [467, 352] on icon at bounding box center [468, 348] width 10 height 10
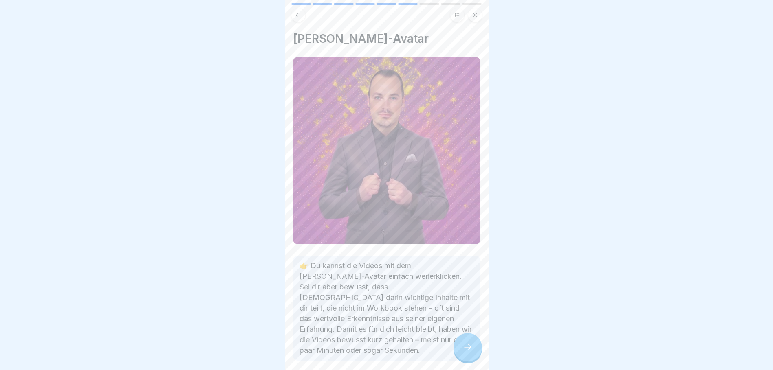
click at [466, 352] on icon at bounding box center [468, 348] width 10 height 10
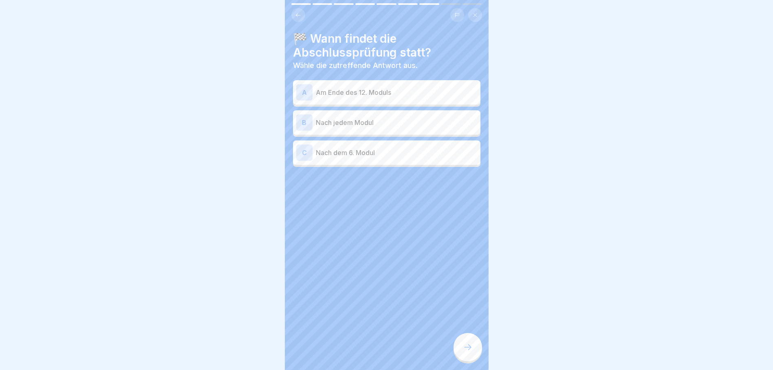
click at [391, 88] on p "Am Ende des 12. Moduls" at bounding box center [396, 93] width 161 height 10
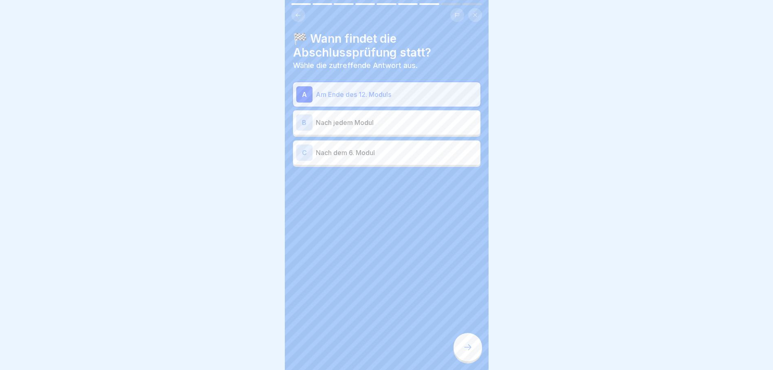
click at [474, 357] on div at bounding box center [467, 347] width 29 height 29
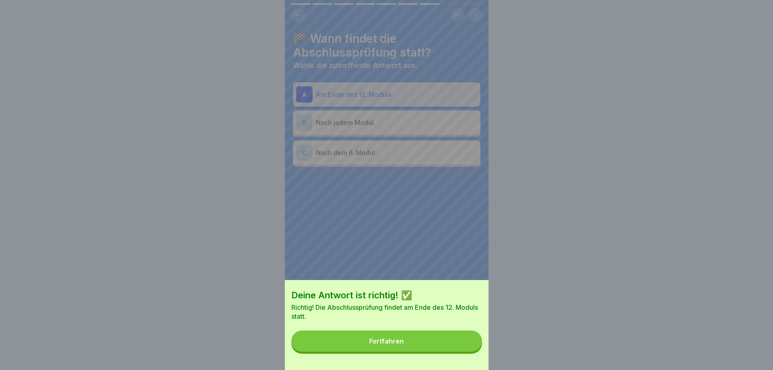
click at [451, 349] on button "Fortfahren" at bounding box center [386, 341] width 191 height 21
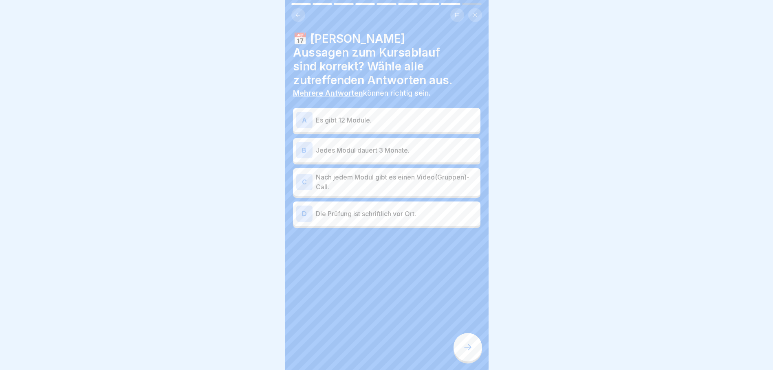
click at [383, 115] on p "Es gibt 12 Module." at bounding box center [396, 120] width 161 height 10
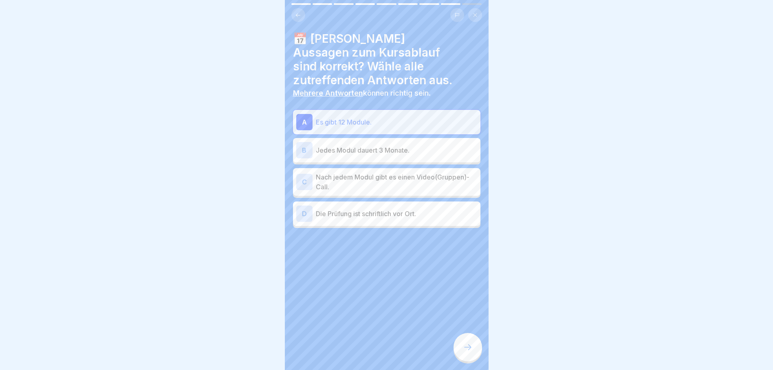
click at [390, 172] on p "Nach jedem Modul gibt es einen Video(Gruppen)-Call." at bounding box center [396, 182] width 161 height 20
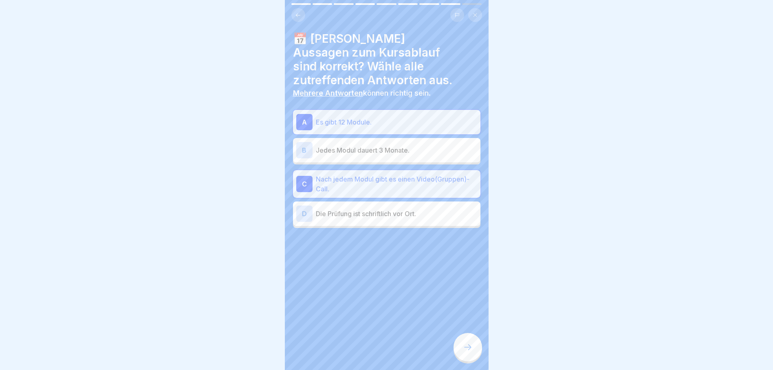
click at [467, 359] on div at bounding box center [467, 347] width 29 height 29
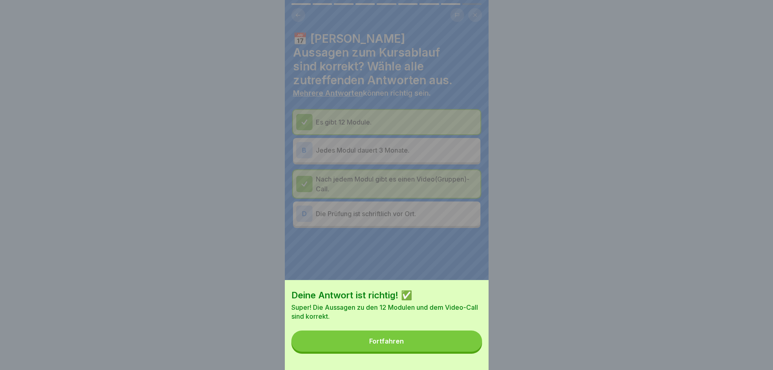
click at [450, 341] on button "Fortfahren" at bounding box center [386, 341] width 191 height 21
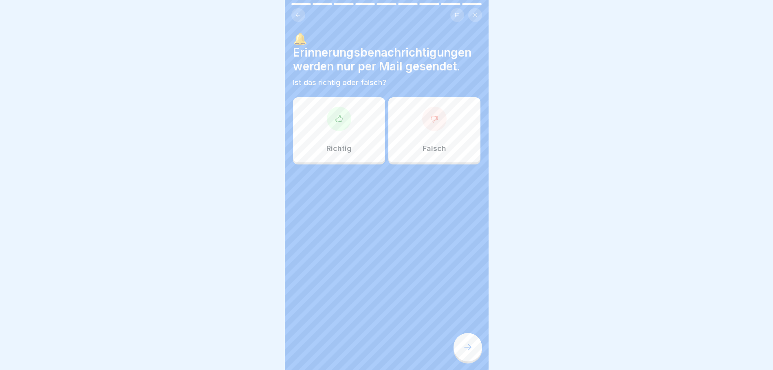
click at [345, 136] on div "Richtig" at bounding box center [339, 129] width 92 height 65
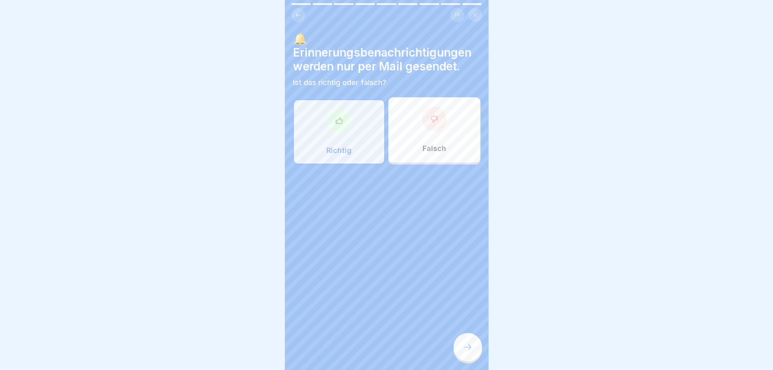
click at [469, 352] on icon at bounding box center [468, 348] width 10 height 10
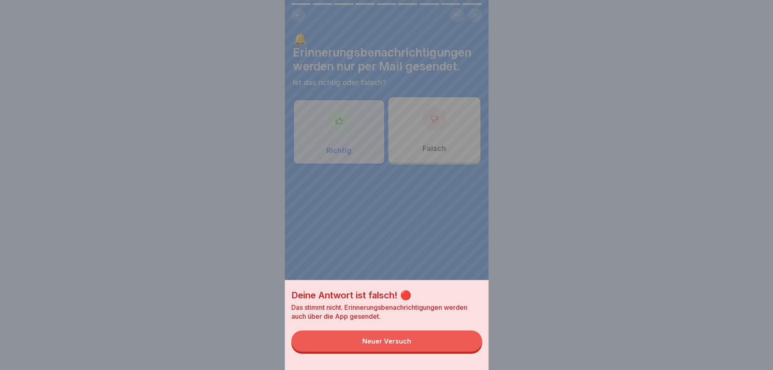
click at [422, 144] on div "Deine Antwort ist falsch! 🔴 Das stimmt nicht. Erinnerungsbenachrichtigungen wer…" at bounding box center [387, 185] width 204 height 370
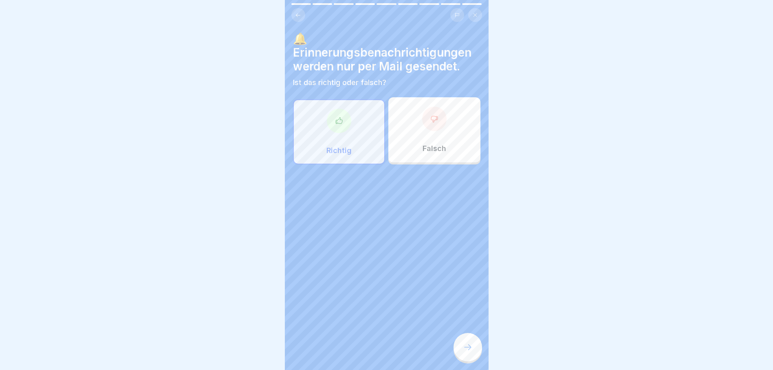
click at [424, 137] on div "Falsch" at bounding box center [434, 129] width 92 height 65
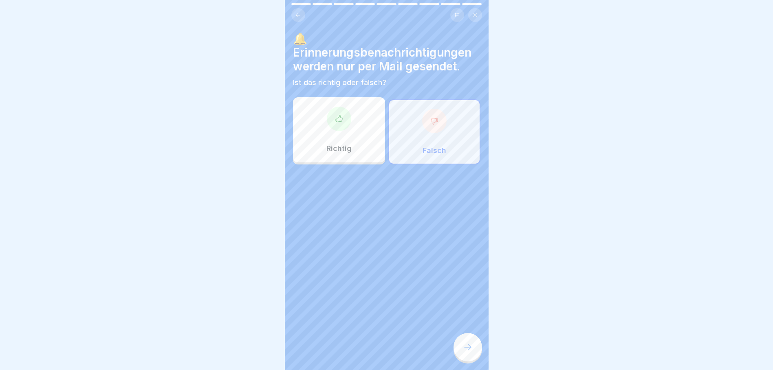
click at [466, 352] on icon at bounding box center [468, 348] width 10 height 10
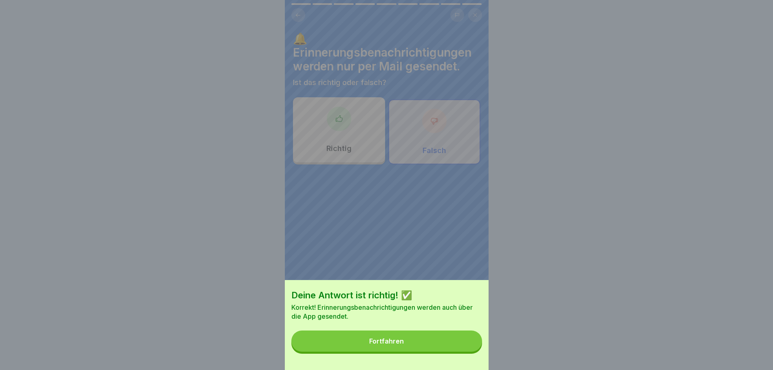
click at [440, 352] on button "Fortfahren" at bounding box center [386, 341] width 191 height 21
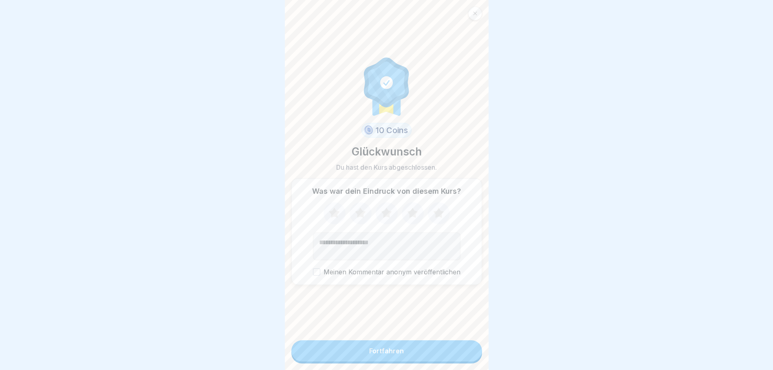
drag, startPoint x: 401, startPoint y: 245, endPoint x: 357, endPoint y: 218, distance: 51.9
click at [357, 218] on icon at bounding box center [360, 213] width 11 height 10
click at [428, 216] on icon at bounding box center [439, 213] width 22 height 21
click at [370, 243] on textarea "Kommentar (optional)" at bounding box center [386, 247] width 147 height 28
click at [414, 275] on label "Meinen Kommentar anonym veröffentlichen" at bounding box center [386, 272] width 147 height 8
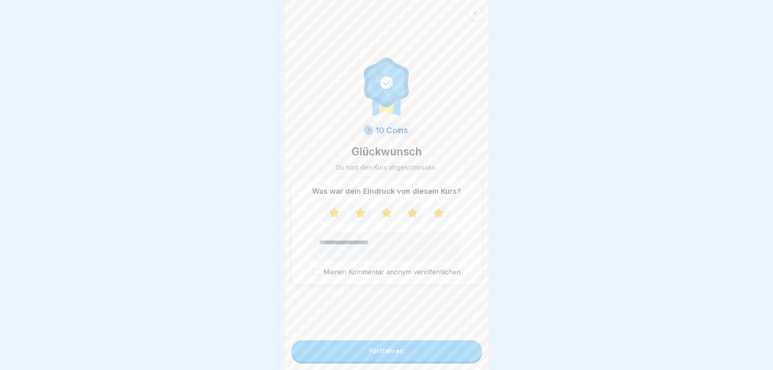
click at [320, 275] on button "Meinen Kommentar anonym veröffentlichen" at bounding box center [316, 271] width 7 height 7
click at [414, 275] on label "Meinen Kommentar anonym veröffentlichen" at bounding box center [386, 272] width 147 height 8
click at [320, 275] on button "Meinen Kommentar anonym veröffentlichen" at bounding box center [316, 271] width 7 height 7
click at [399, 355] on div "Fortfahren" at bounding box center [386, 351] width 35 height 7
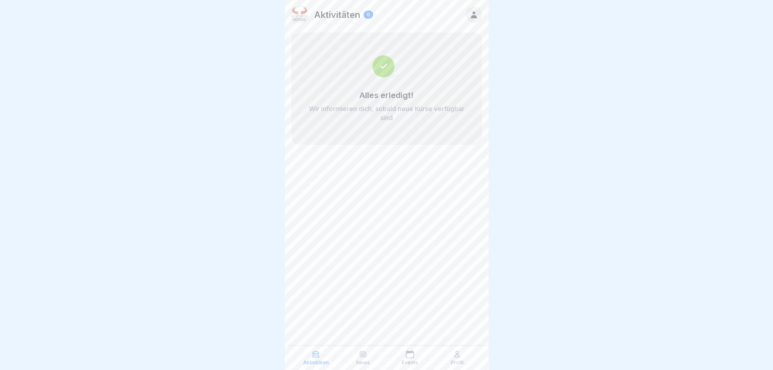
click at [363, 360] on p "News" at bounding box center [363, 363] width 14 height 6
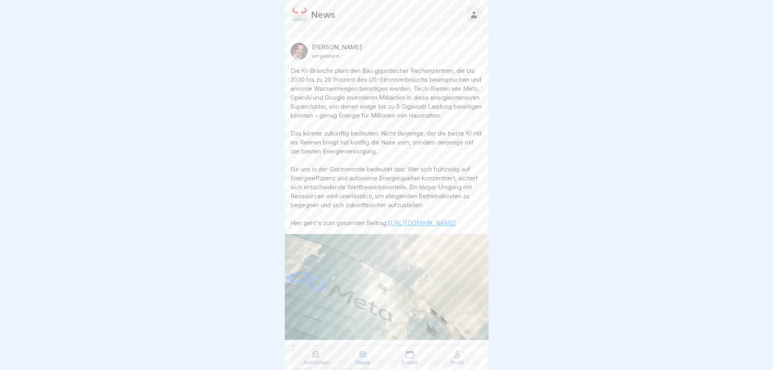
click at [406, 359] on icon at bounding box center [410, 354] width 8 height 8
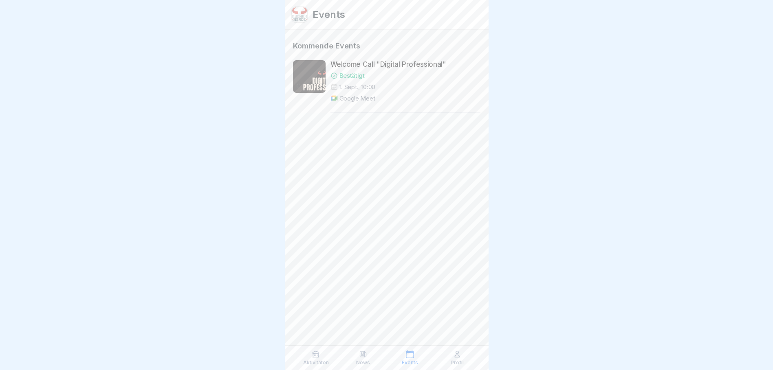
click at [456, 358] on icon at bounding box center [457, 354] width 8 height 8
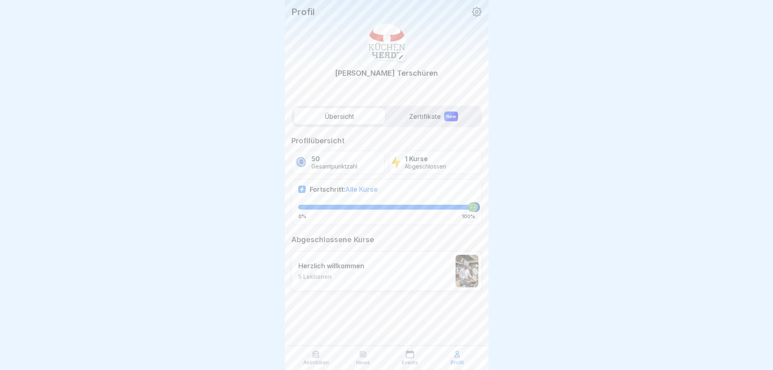
scroll to position [6, 0]
click at [411, 357] on icon at bounding box center [410, 354] width 8 height 8
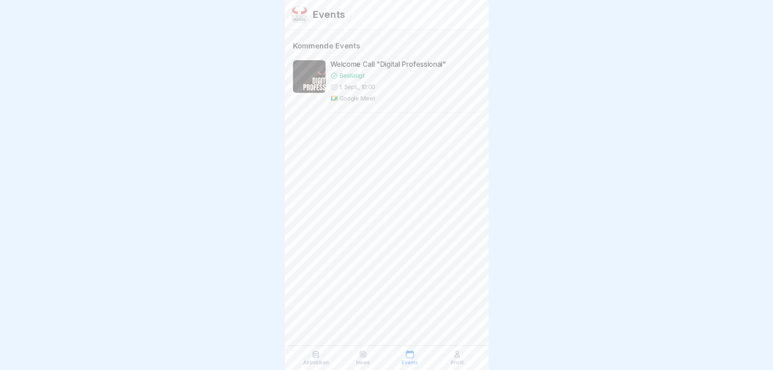
click at [355, 354] on div "News" at bounding box center [362, 357] width 43 height 15
